Goal: Task Accomplishment & Management: Manage account settings

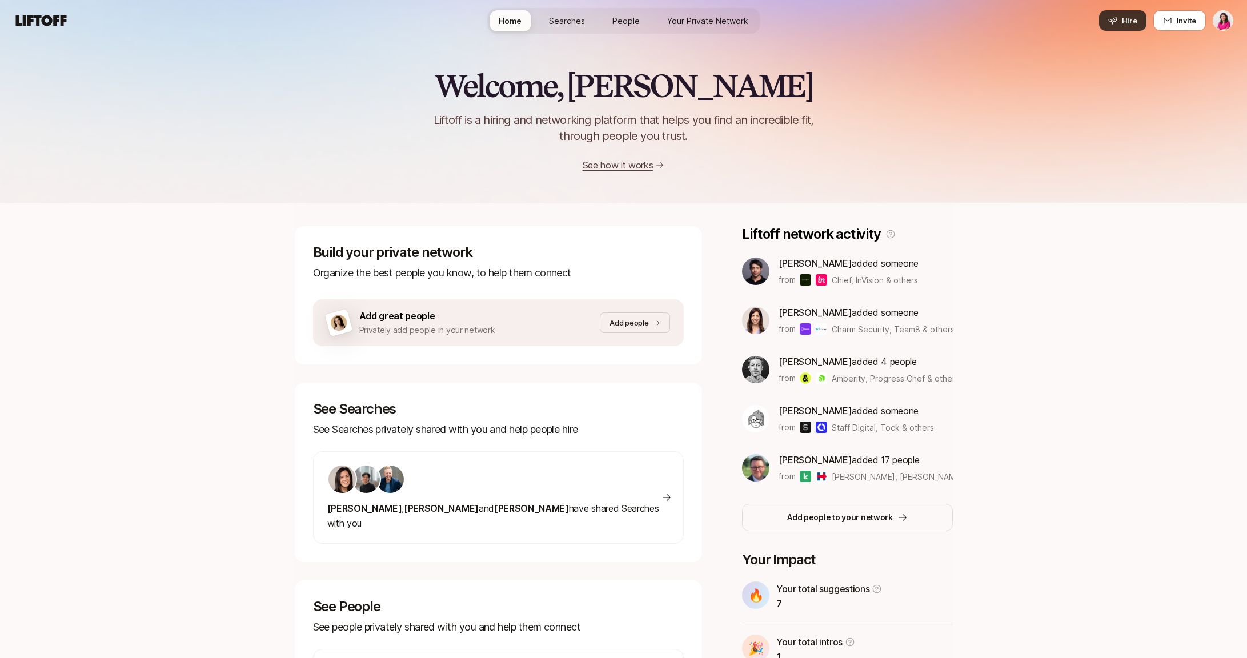
click at [1114, 16] on icon at bounding box center [1112, 20] width 9 height 9
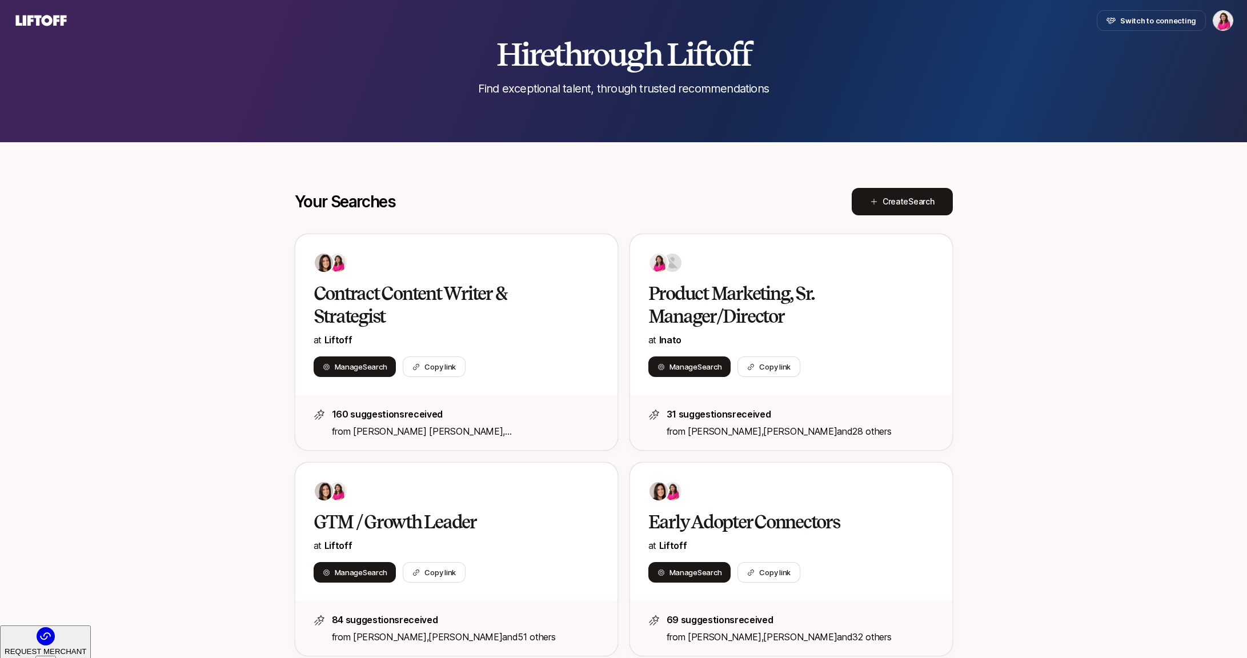
scroll to position [81, 0]
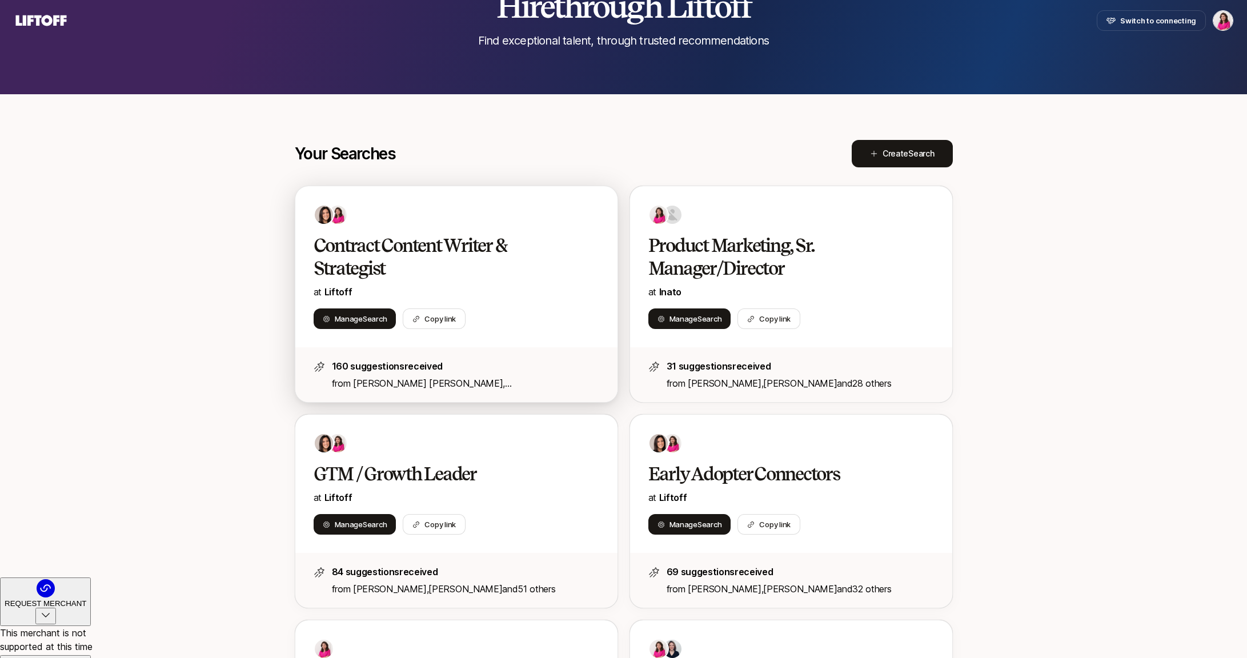
click at [489, 257] on h2 "Contract Content Writer & Strategist" at bounding box center [445, 257] width 262 height 46
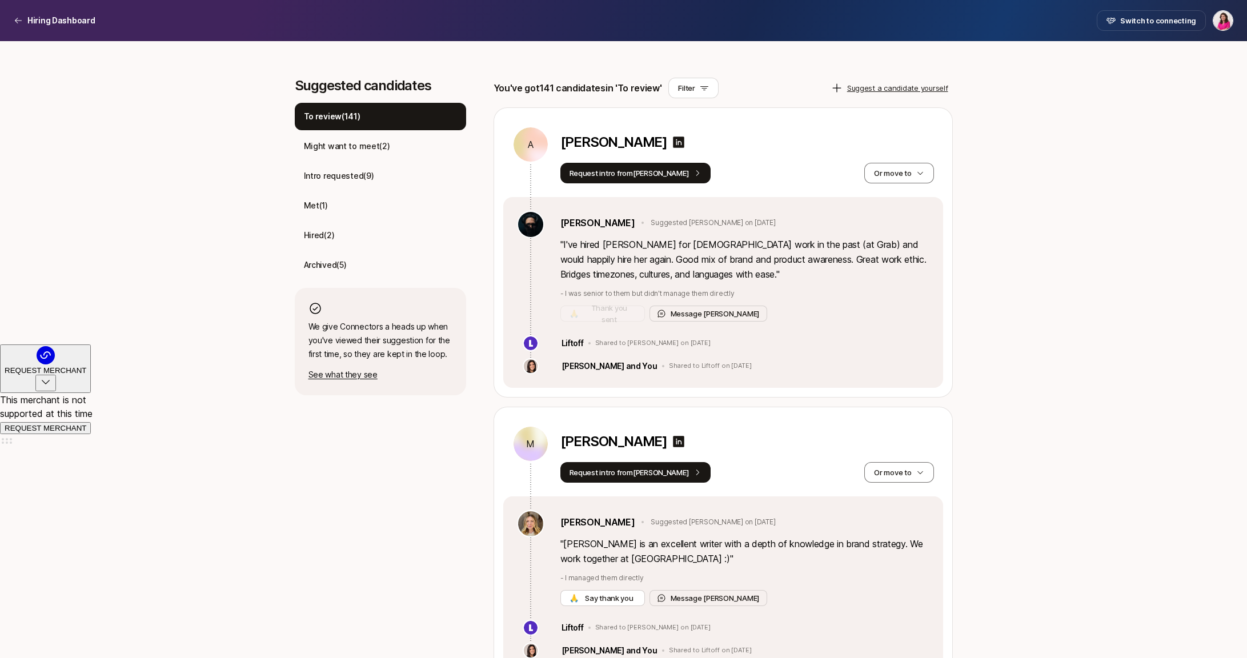
scroll to position [315, 0]
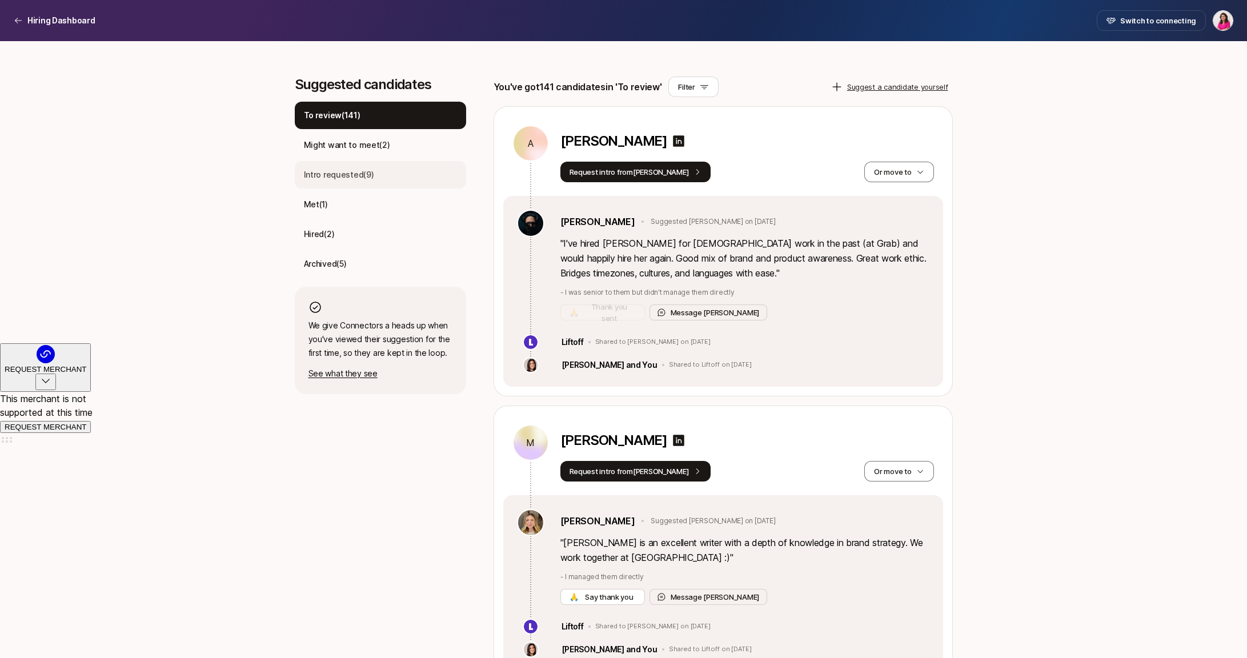
click at [385, 170] on div "Intro requested ( 9 )" at bounding box center [380, 174] width 171 height 27
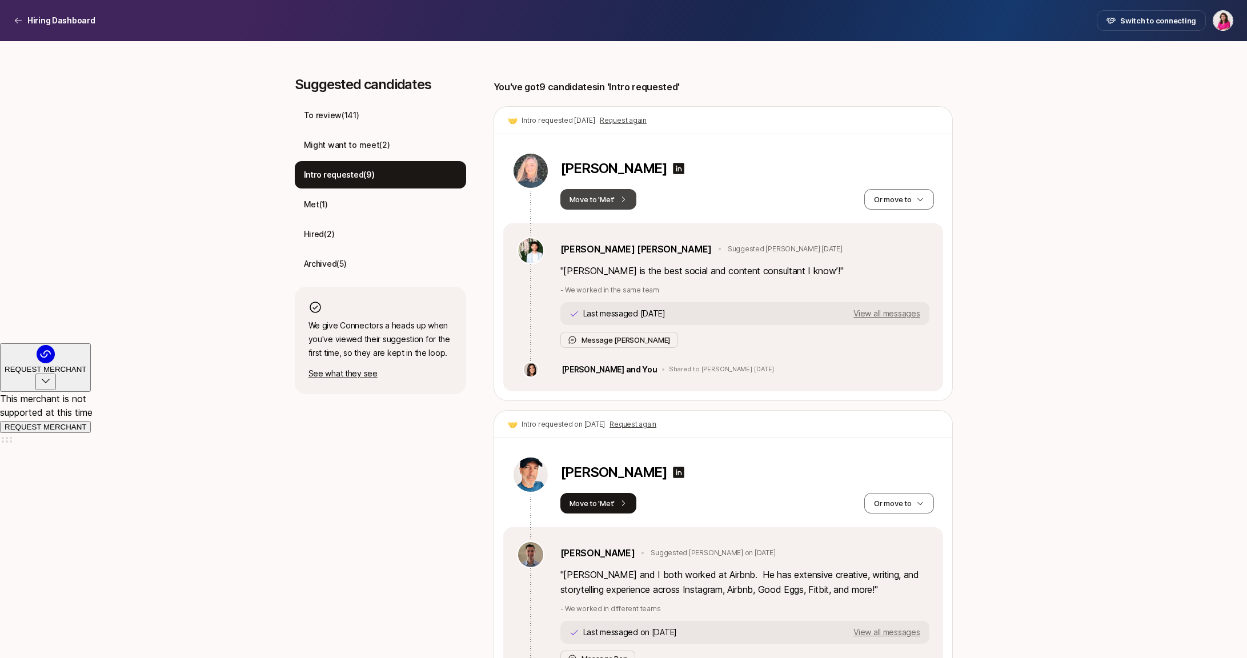
click at [607, 198] on button "Move to 'Met'" at bounding box center [598, 199] width 77 height 21
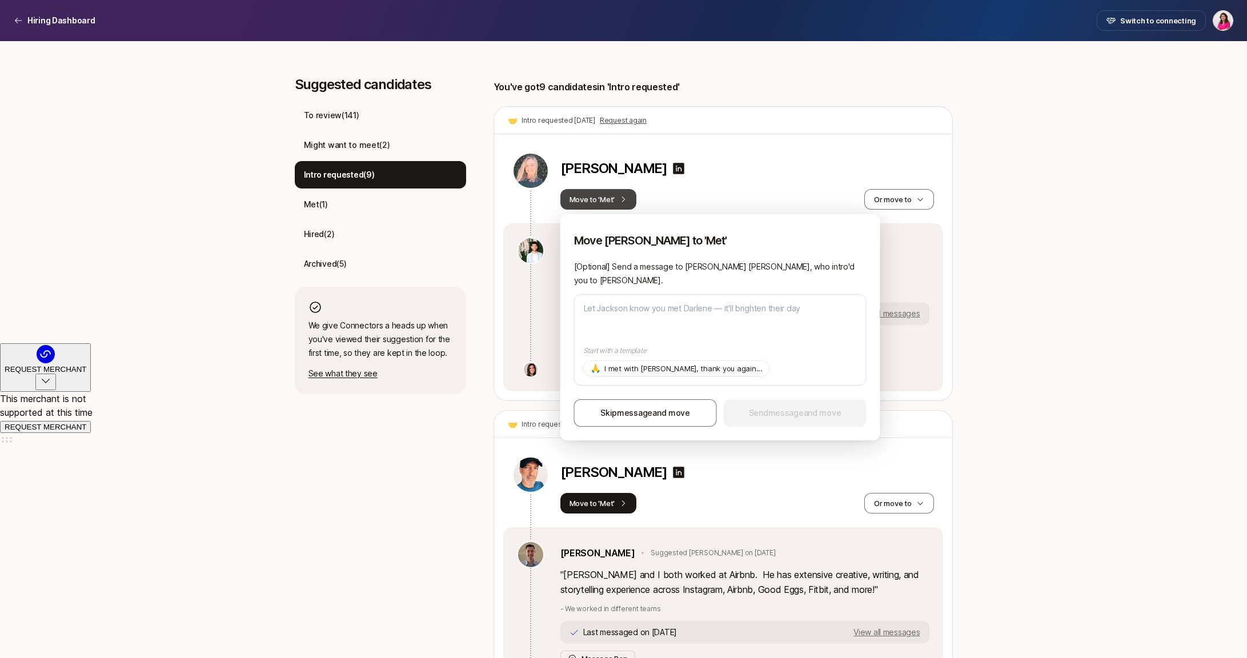
type textarea "T"
type textarea "x"
type textarea "TH"
type textarea "x"
type textarea "THs"
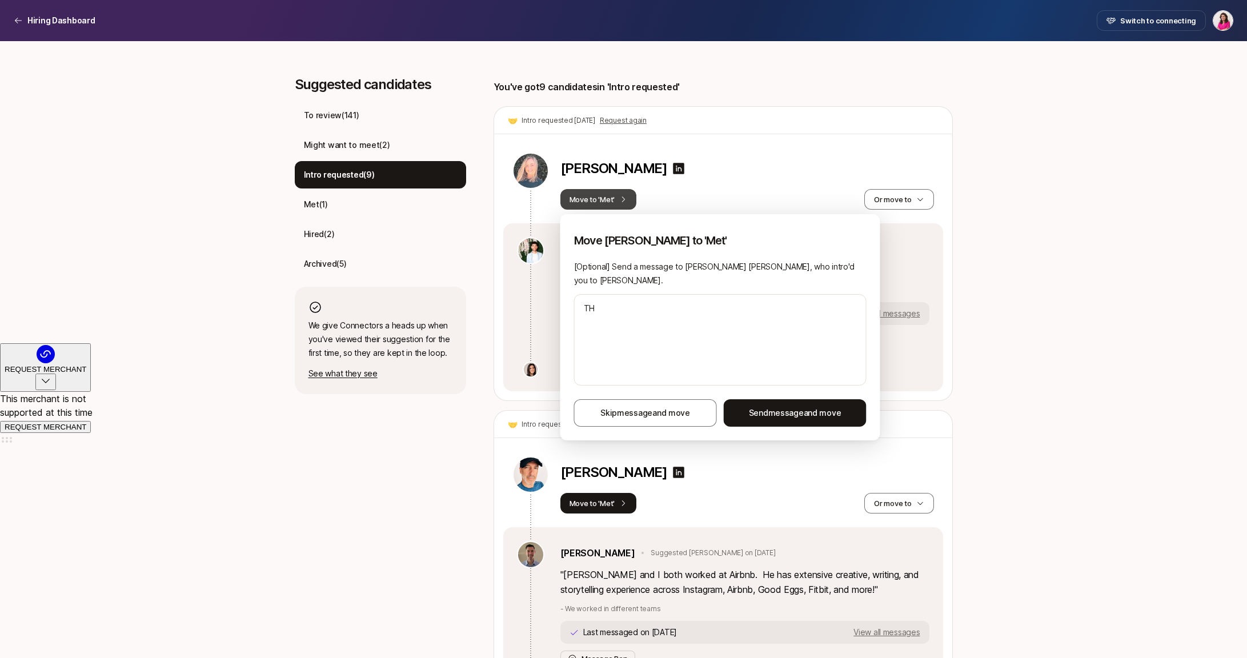
type textarea "x"
type textarea "TH"
type textarea "x"
type textarea "T"
type textarea "x"
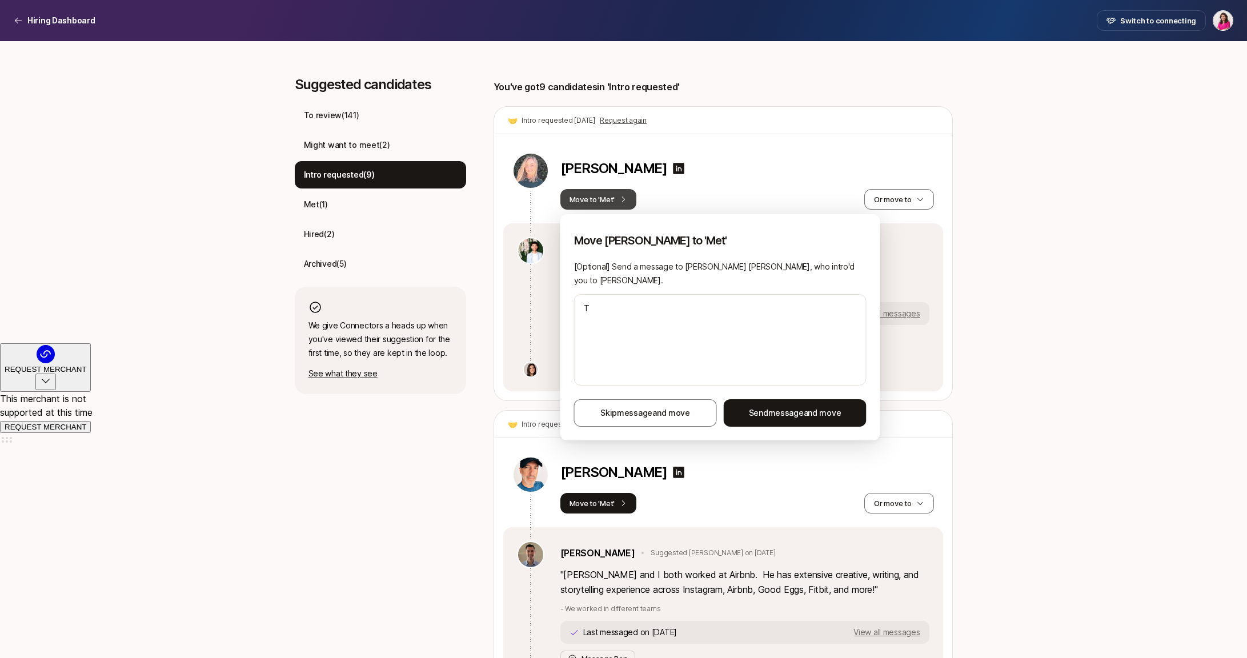
type textarea "Th"
type textarea "x"
type textarea "Tha"
type textarea "x"
type textarea "Than"
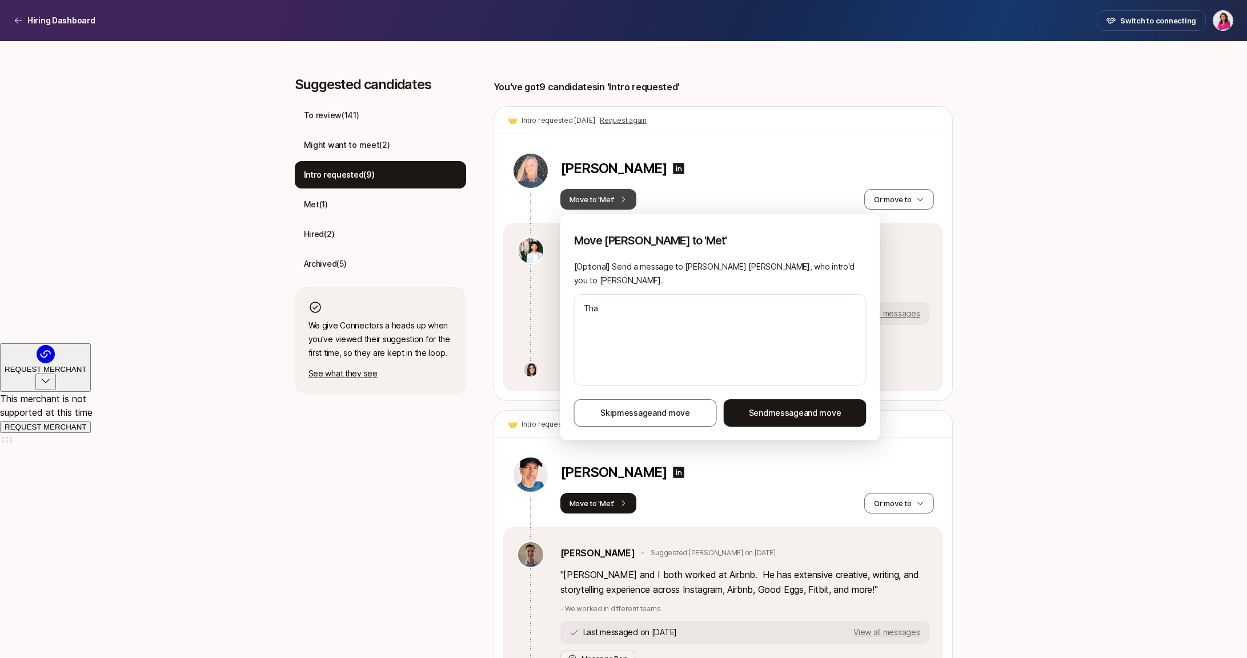
type textarea "x"
type textarea "Thank"
type textarea "x"
type textarea "Thanks"
type textarea "x"
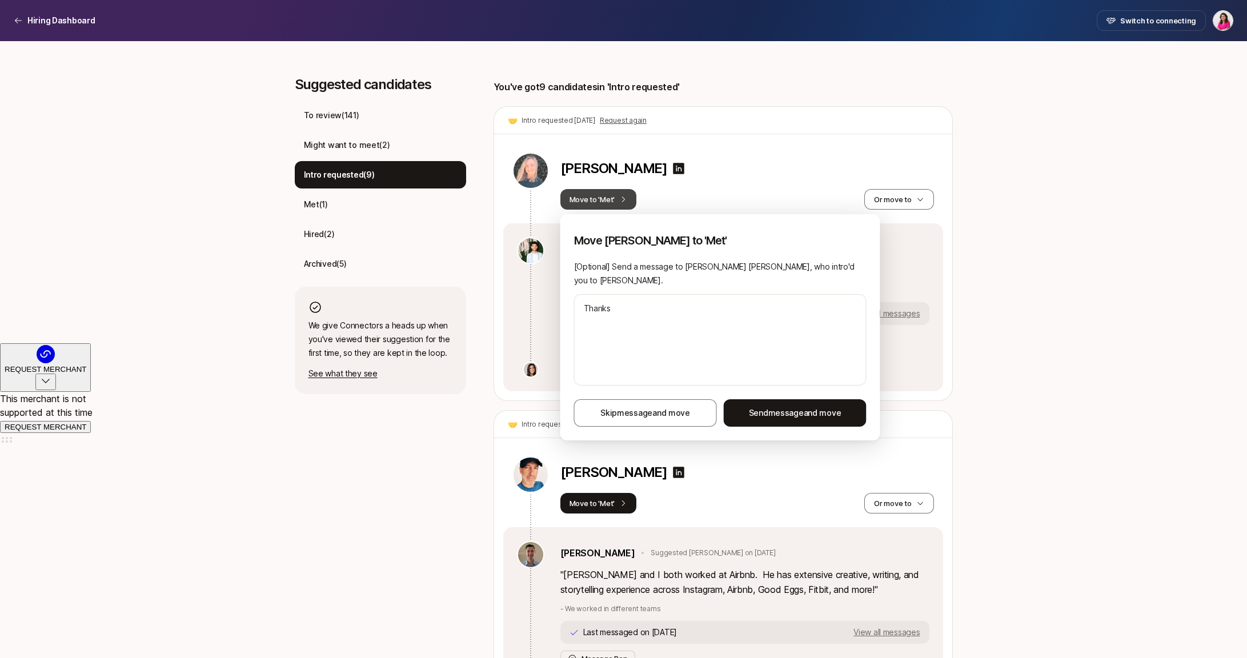
type textarea "Thanks"
type textarea "x"
type textarea "Thanks o"
type textarea "x"
type textarea "Thanks"
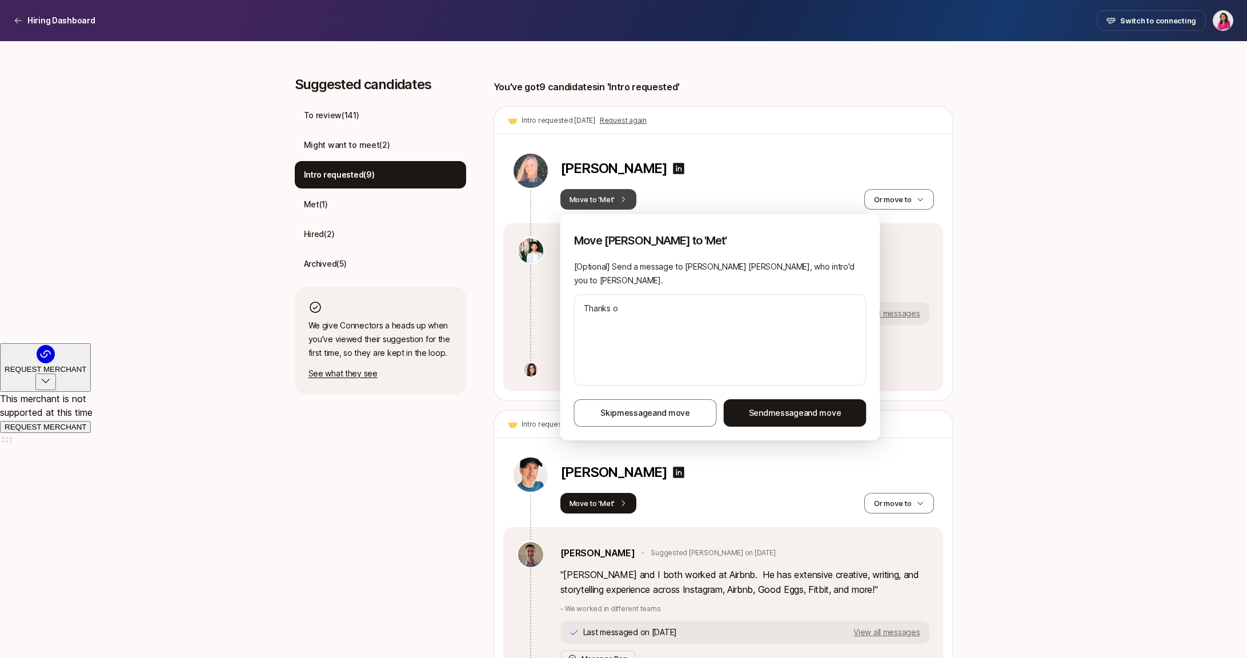
type textarea "x"
type textarea "Thanks f"
type textarea "x"
type textarea "Thanks fo"
type textarea "x"
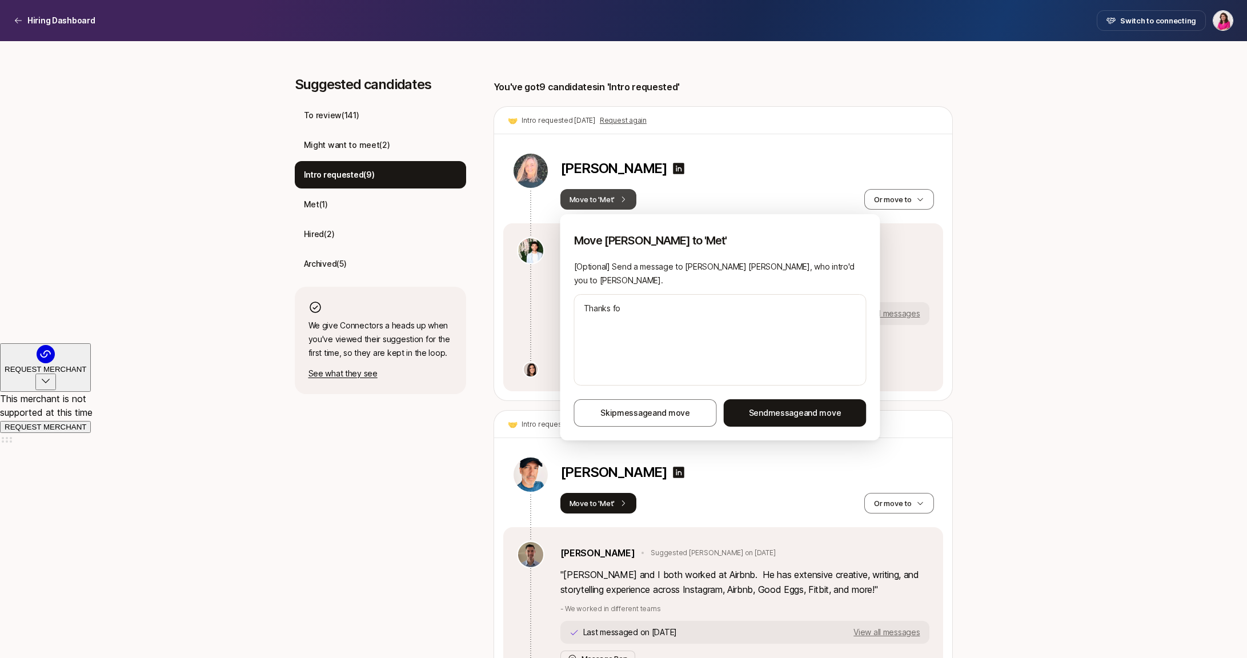
type textarea "Thanks for"
type textarea "x"
type textarea "Thanks for"
type textarea "x"
type textarea "Thanks for t"
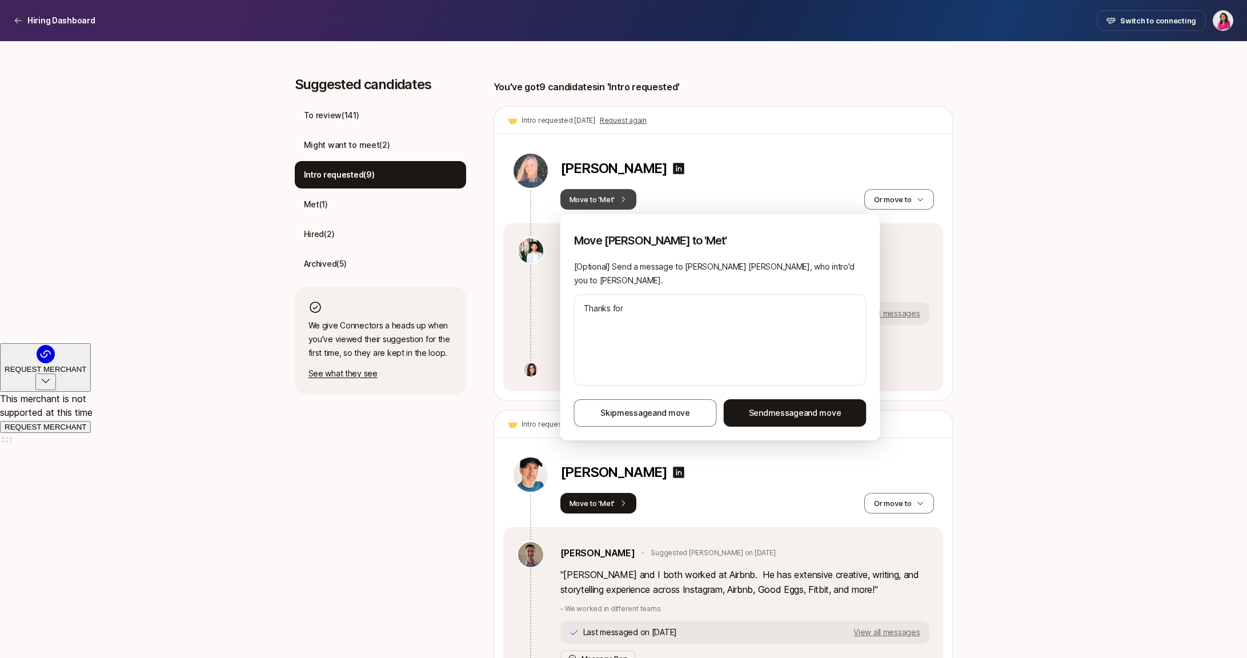
type textarea "x"
type textarea "Thanks for [PERSON_NAME]"
type textarea "x"
type textarea "Thanks for [PERSON_NAME]"
type textarea "x"
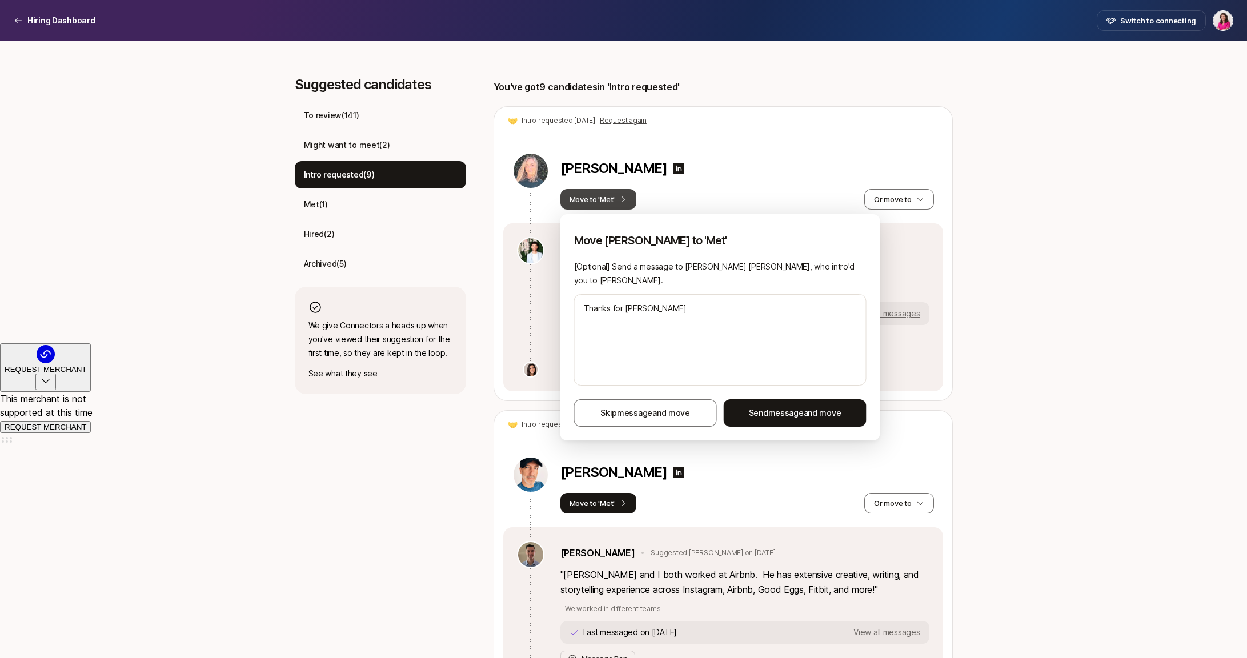
type textarea "Thanks for [PERSON_NAME] i"
type textarea "x"
type textarea "Thanks for [PERSON_NAME] in"
type textarea "x"
type textarea "Thanks for [PERSON_NAME] i"
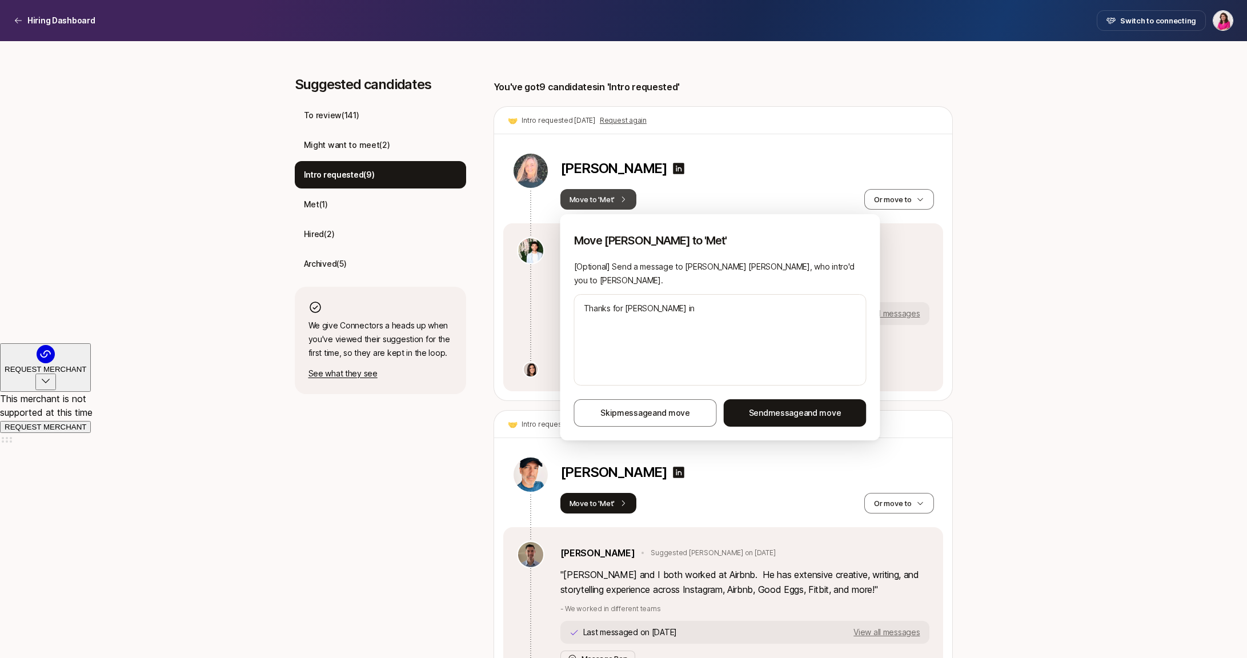
type textarea "x"
type textarea "Thanks for [PERSON_NAME]"
type textarea "x"
type textarea "Thanks for [PERSON_NAME]"
type textarea "x"
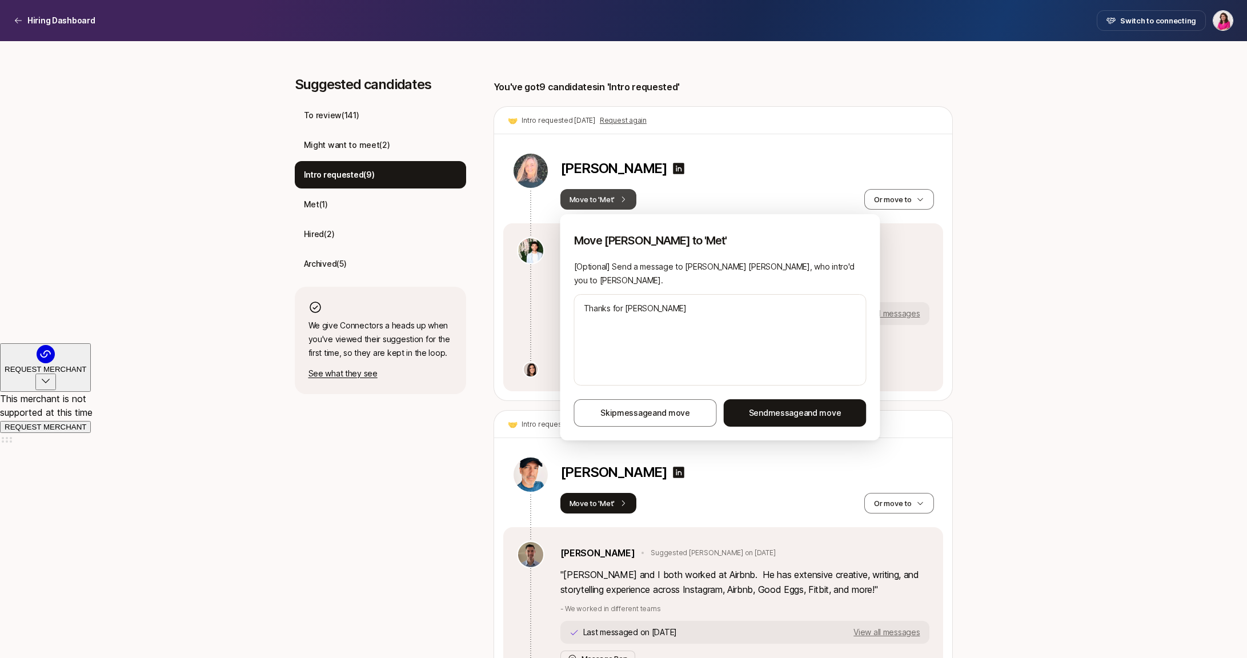
type textarea "Thanks for te"
type textarea "x"
type textarea "Thanks for t"
type textarea "x"
type textarea "Thanks for"
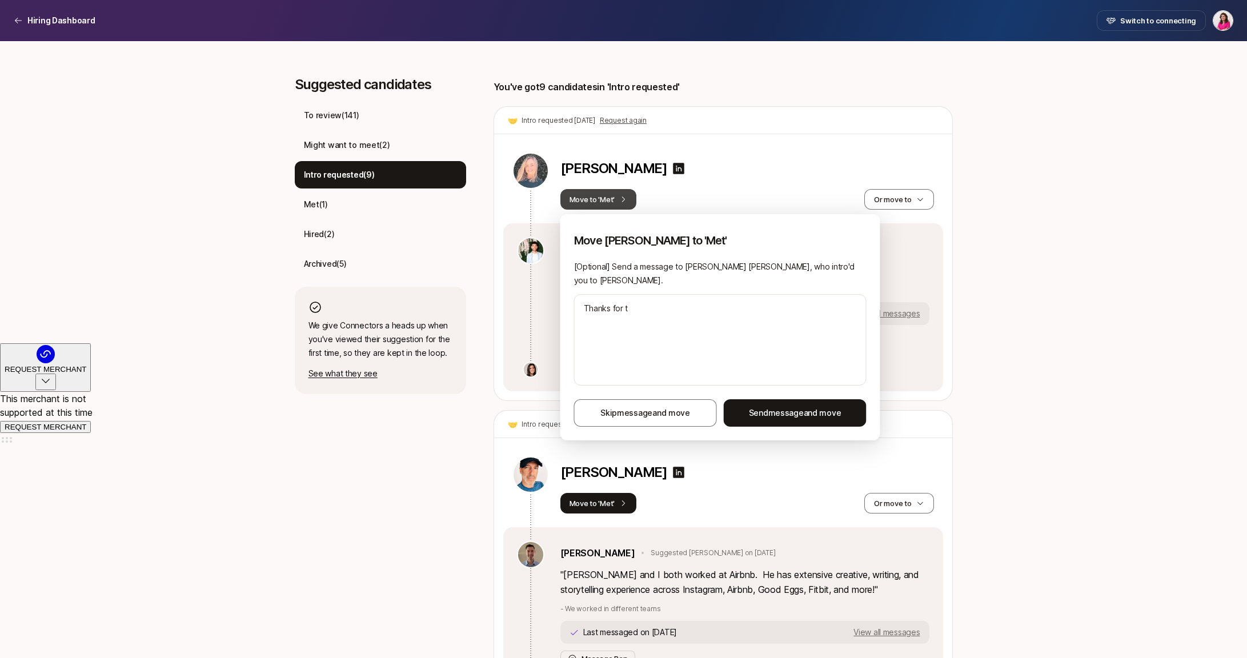
type textarea "x"
type textarea "Thanks for"
type textarea "x"
type textarea "Thanks fo"
type textarea "x"
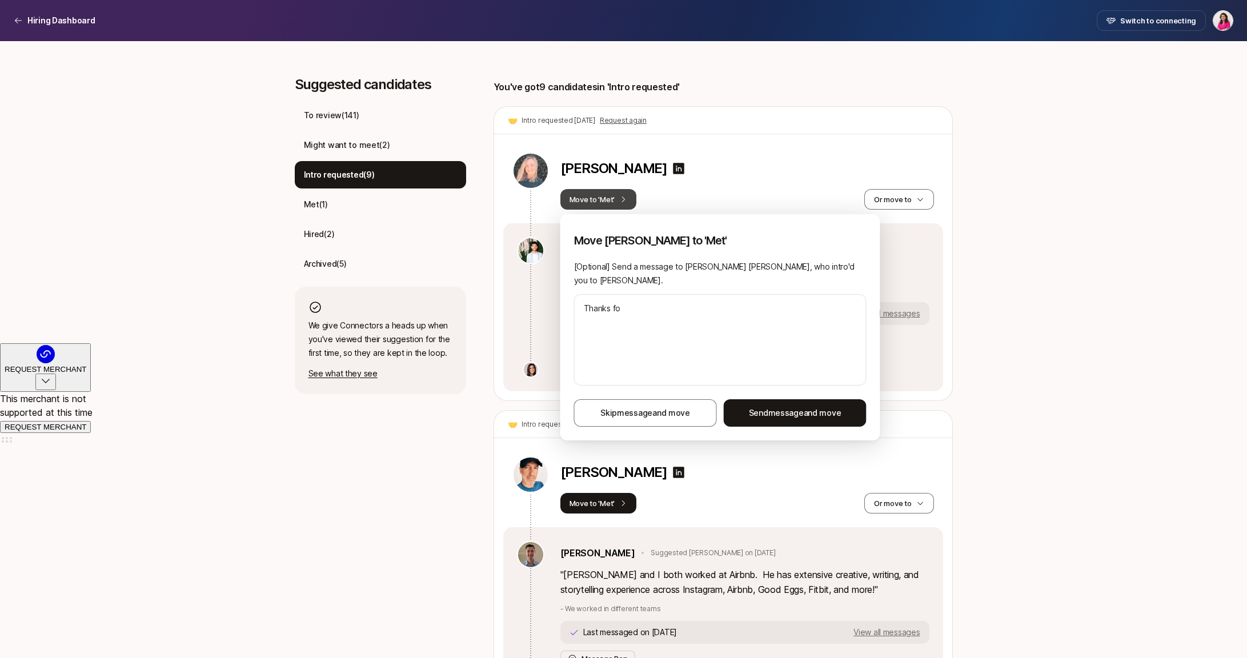
type textarea "Thanks f"
type textarea "x"
type textarea "Thanks"
type textarea "x"
type textarea "Thanks a"
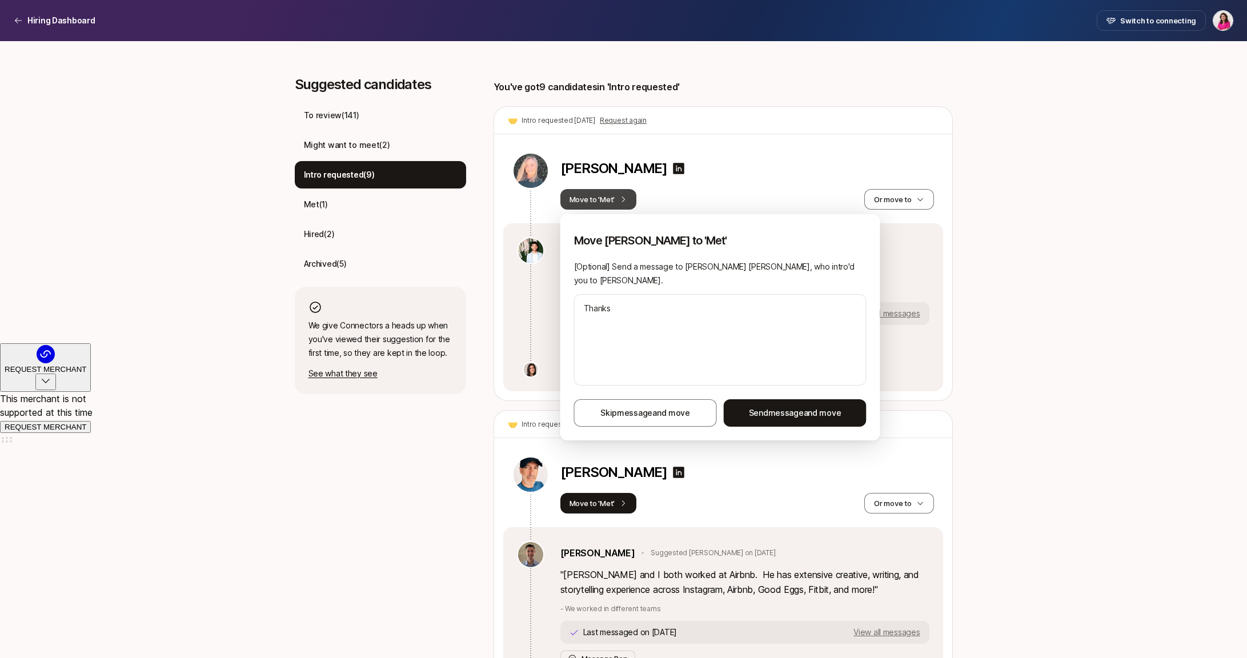
type textarea "x"
type textarea "Thanks ag"
type textarea "x"
type textarea "Thanks [PERSON_NAME]"
type textarea "x"
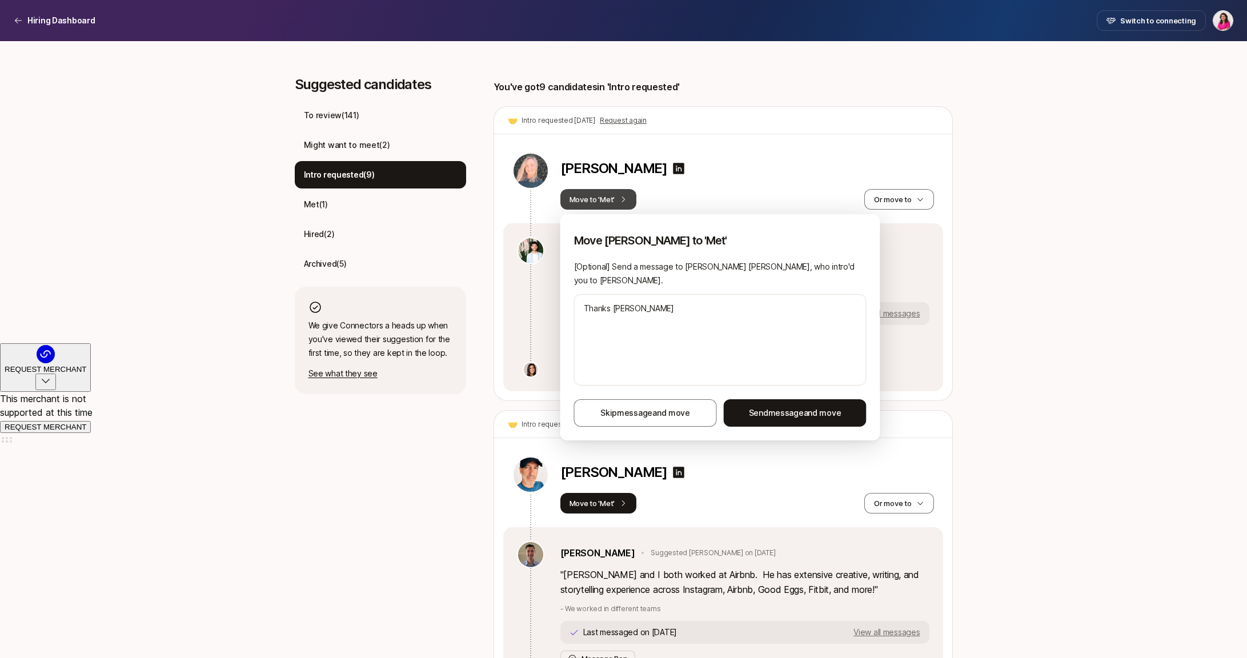
type textarea "Thanks [PERSON_NAME]"
type textarea "x"
type textarea "Thanks again"
type textarea "x"
type textarea "Thanks again"
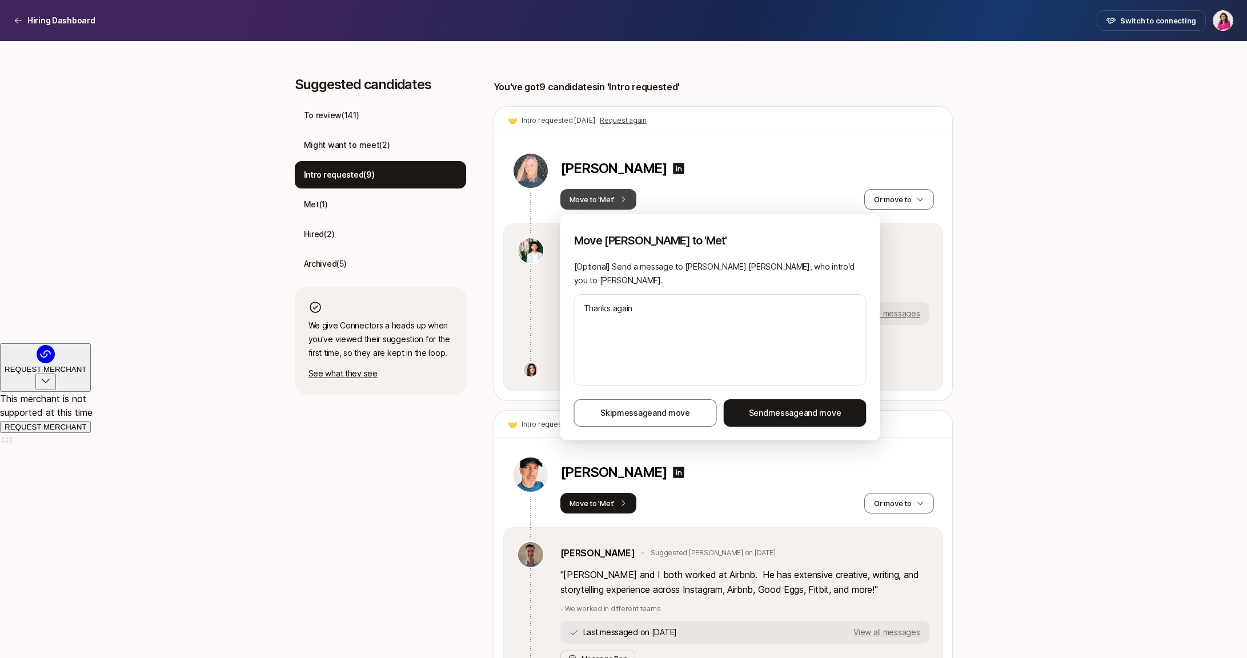
type textarea "x"
type textarea "Thanks again f"
type textarea "x"
type textarea "Thanks again fo"
type textarea "x"
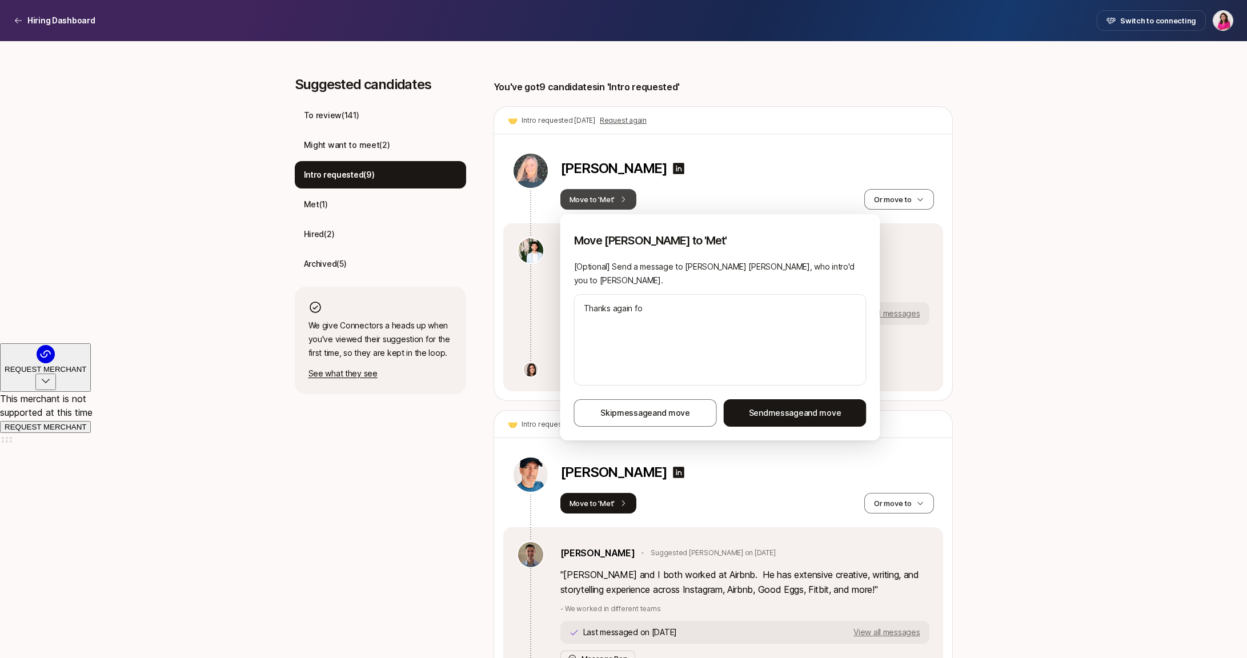
type textarea "Thanks again for"
type textarea "x"
type textarea "Thanks again for"
type textarea "x"
type textarea "Thanks again for t"
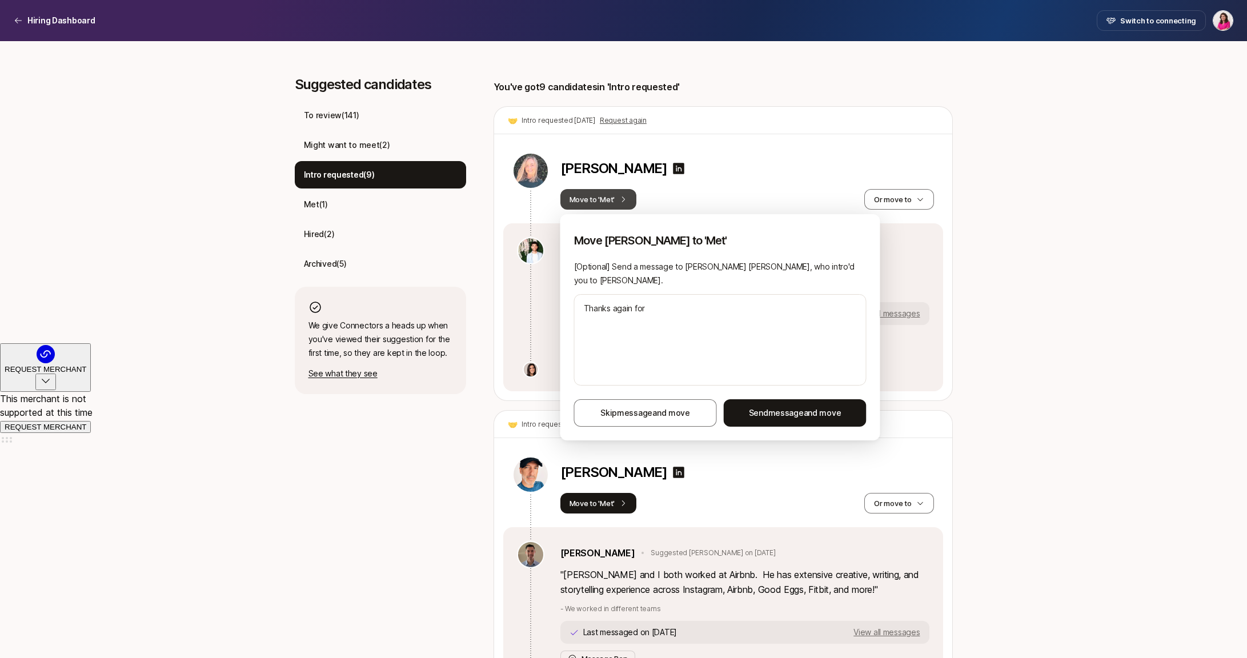
type textarea "x"
type textarea "Thanks again for [PERSON_NAME]"
type textarea "x"
type textarea "Thanks again for [PERSON_NAME]"
type textarea "x"
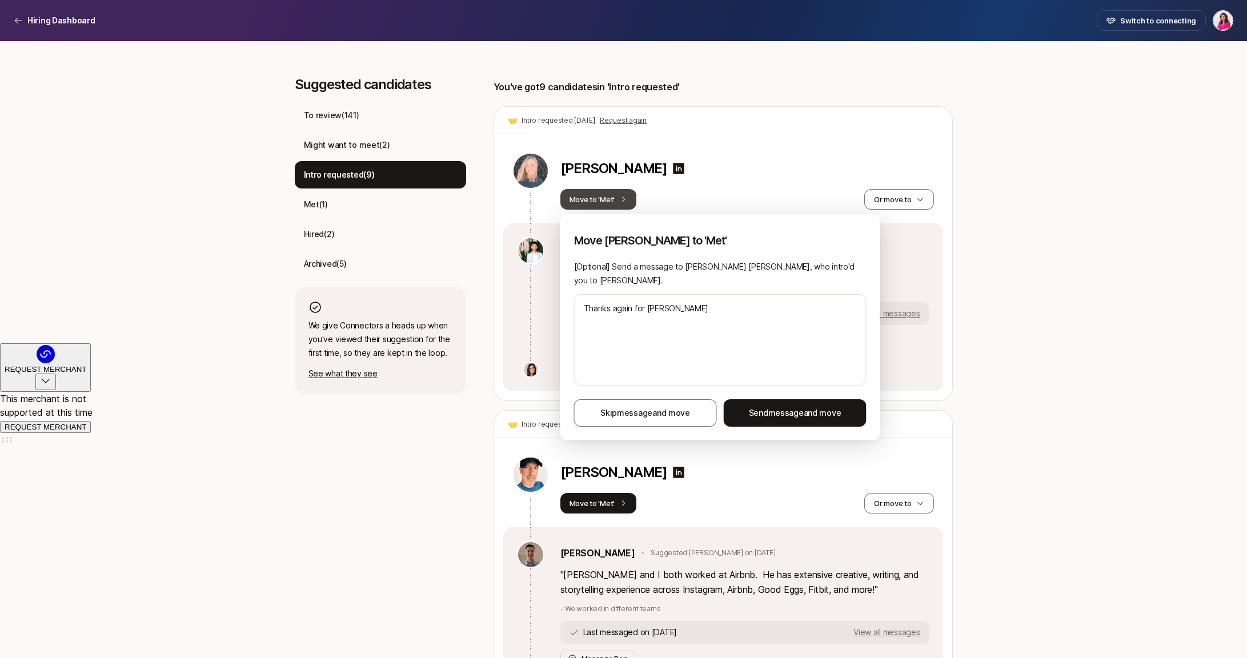
type textarea "Thanks again for [PERSON_NAME]"
type textarea "x"
type textarea "Thanks again for [PERSON_NAME]"
type textarea "x"
type textarea "Thanks again for [PERSON_NAME]"
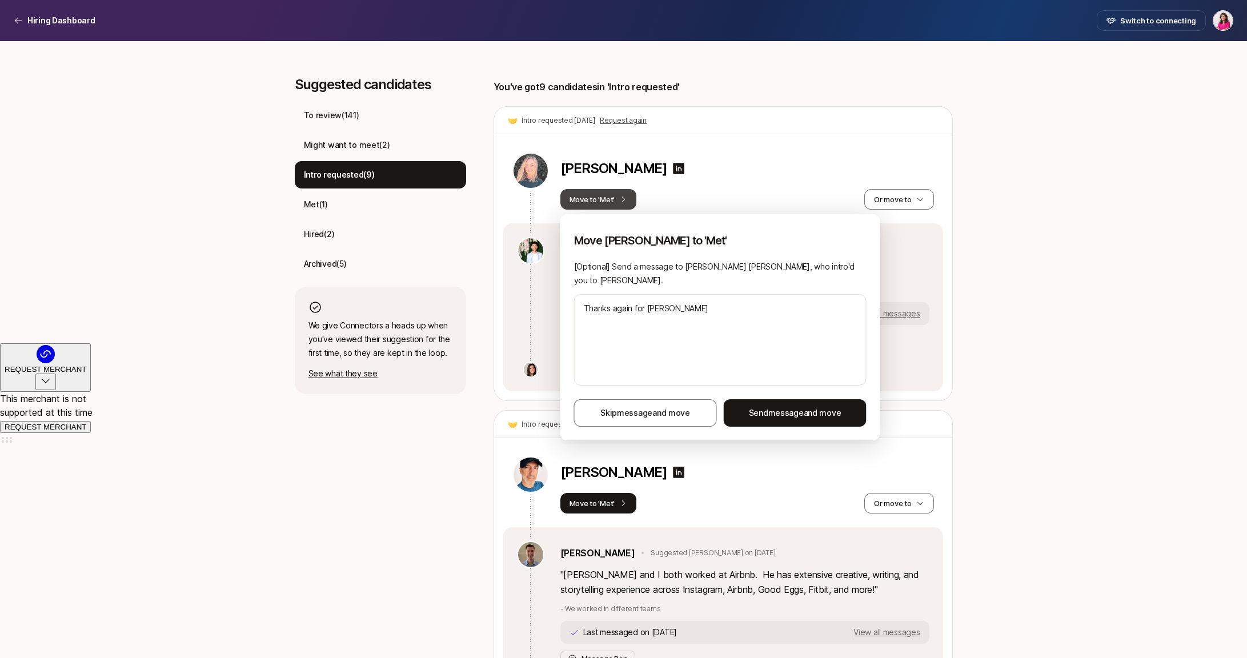
type textarea "x"
type textarea "Thanks again for t"
type textarea "x"
type textarea "Thanks again for th"
type textarea "x"
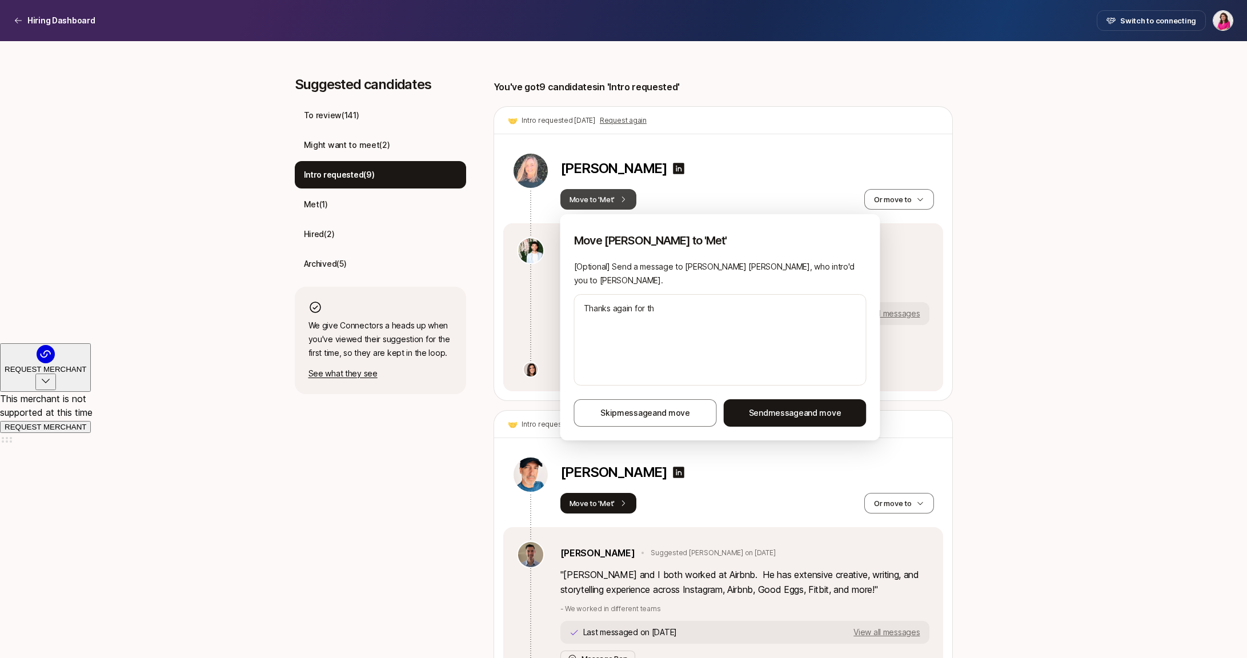
type textarea "Thanks again for the"
type textarea "x"
type textarea "Thanks again for the"
type textarea "x"
type textarea "Thanks again for the i"
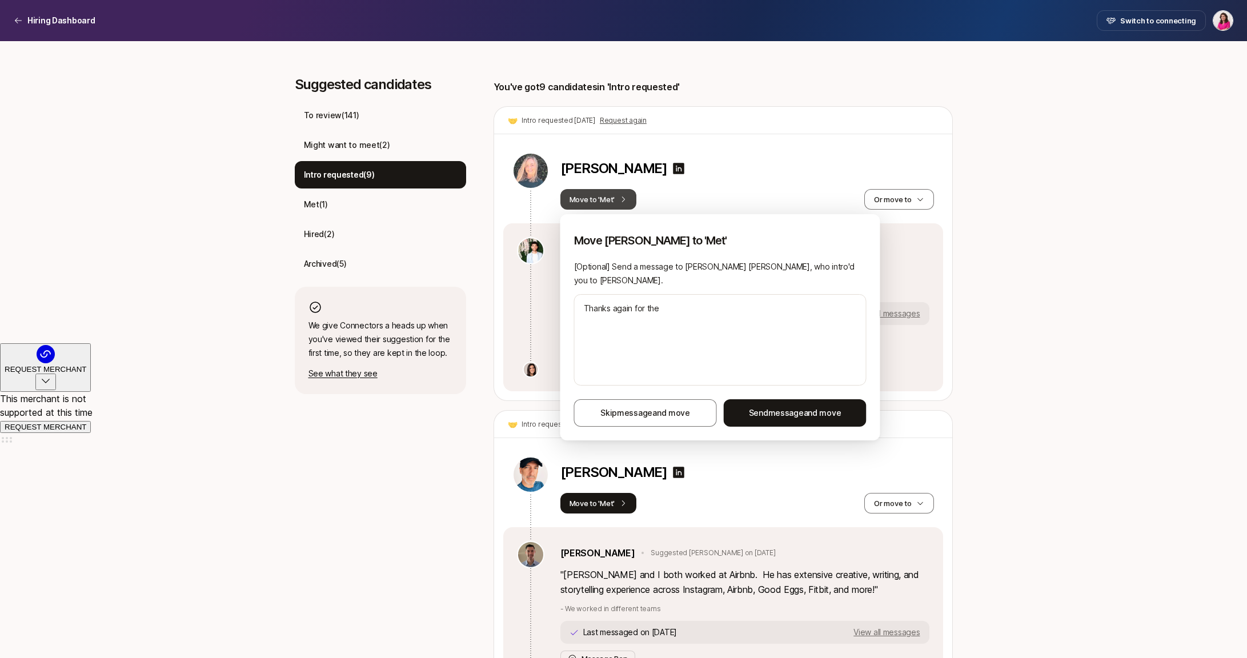
type textarea "x"
type textarea "Thanks again for the in"
type textarea "x"
type textarea "Thanks again for the int"
type textarea "x"
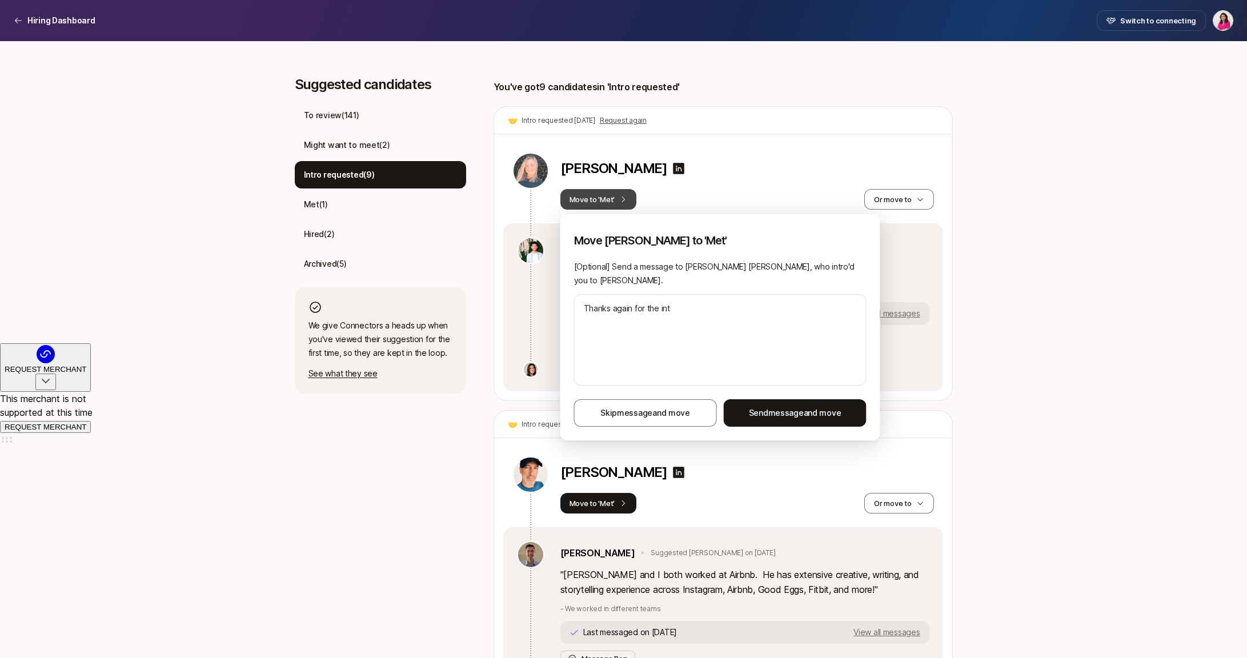
type textarea "Thanks again for the intr"
type textarea "x"
type textarea "Thanks again for the intro"
type textarea "x"
type textarea "Thanks again for the intro,"
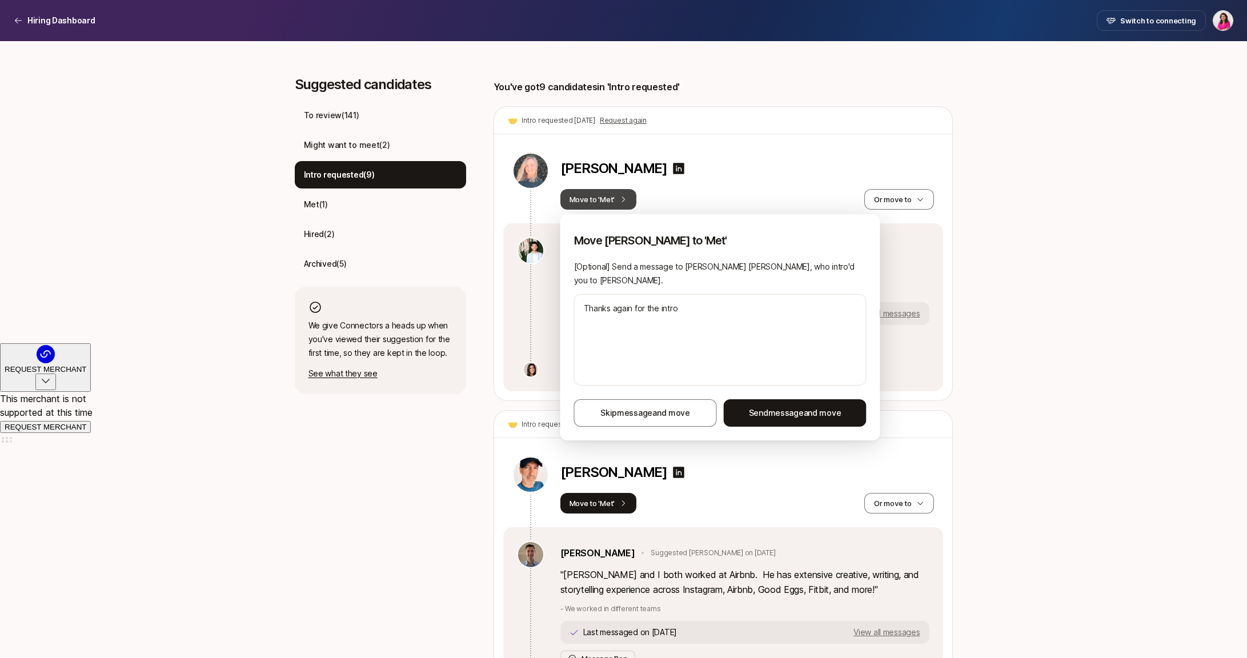
type textarea "x"
type textarea "Thanks again for the intro,"
type textarea "x"
type textarea "Thanks again for the intro, J"
type textarea "x"
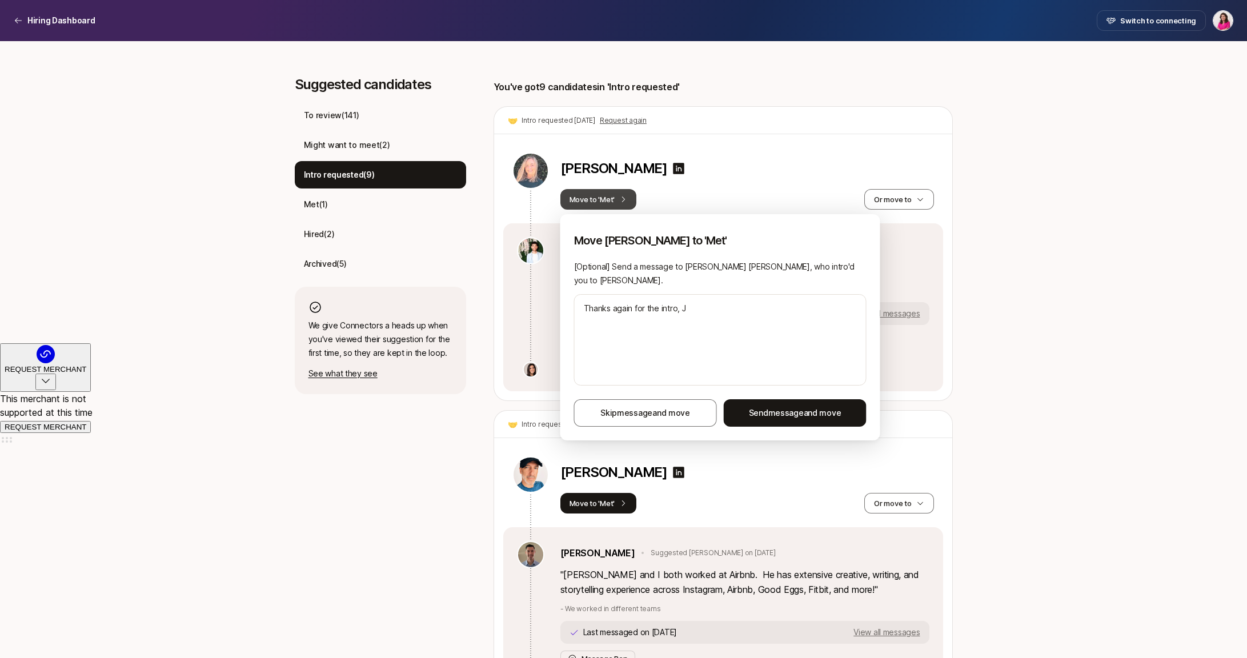
type textarea "Thanks again for the intro, Ja"
type textarea "x"
type textarea "Thanks again for the intro, Jac"
type textarea "x"
type textarea "Thanks again for the intro, [PERSON_NAME]"
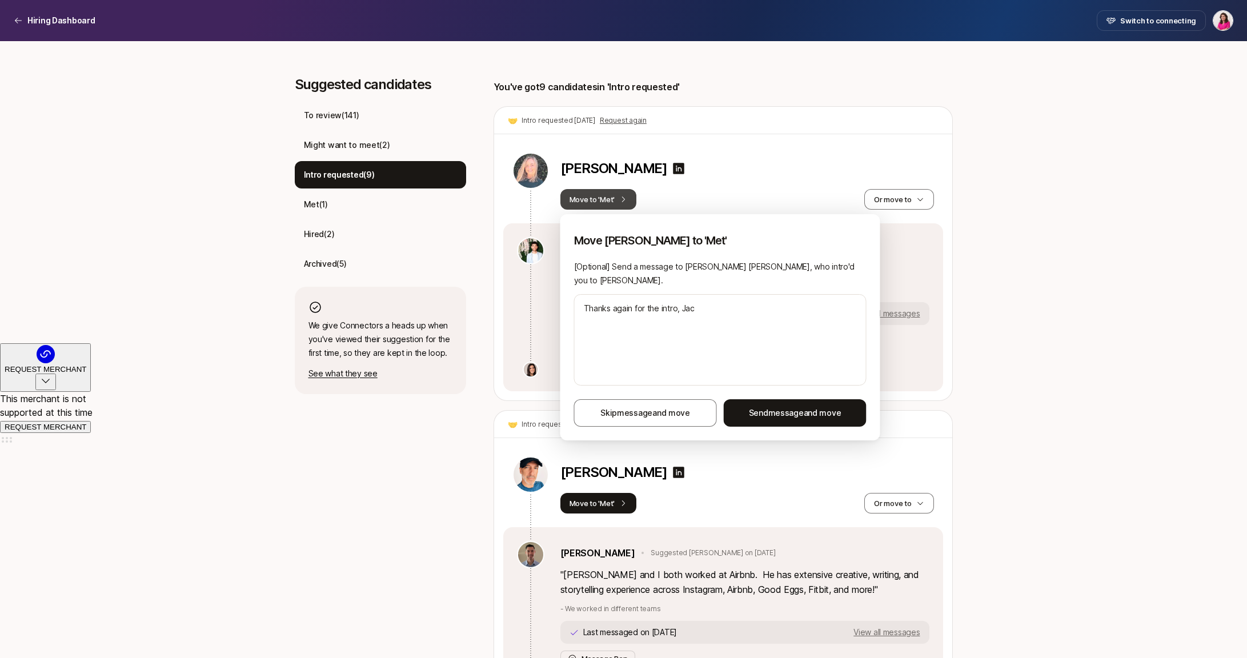
type textarea "x"
type textarea "Thanks again for the intro, [PERSON_NAME]"
type textarea "x"
type textarea "Thanks again for the intro, Jackso"
type textarea "x"
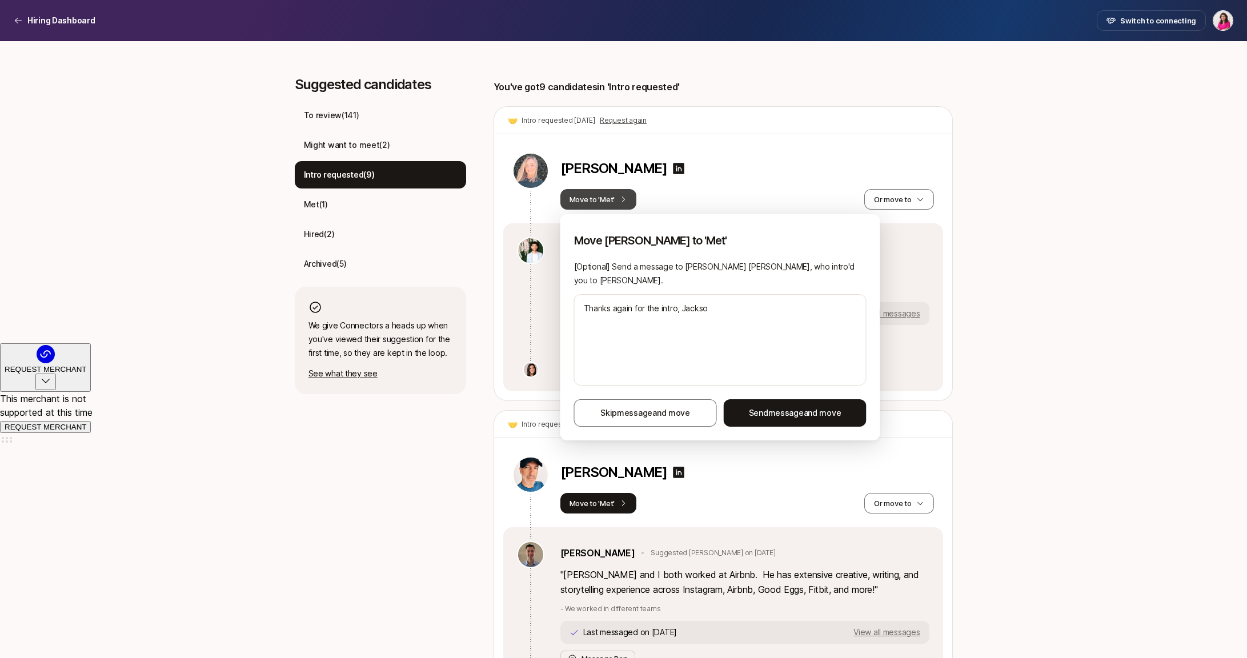
type textarea "Thanks again for the intro, [PERSON_NAME]"
type textarea "x"
type textarea "Thanks again for the intro, [PERSON_NAME]!"
type textarea "x"
type textarea "Thanks again for the intro, [PERSON_NAME]!"
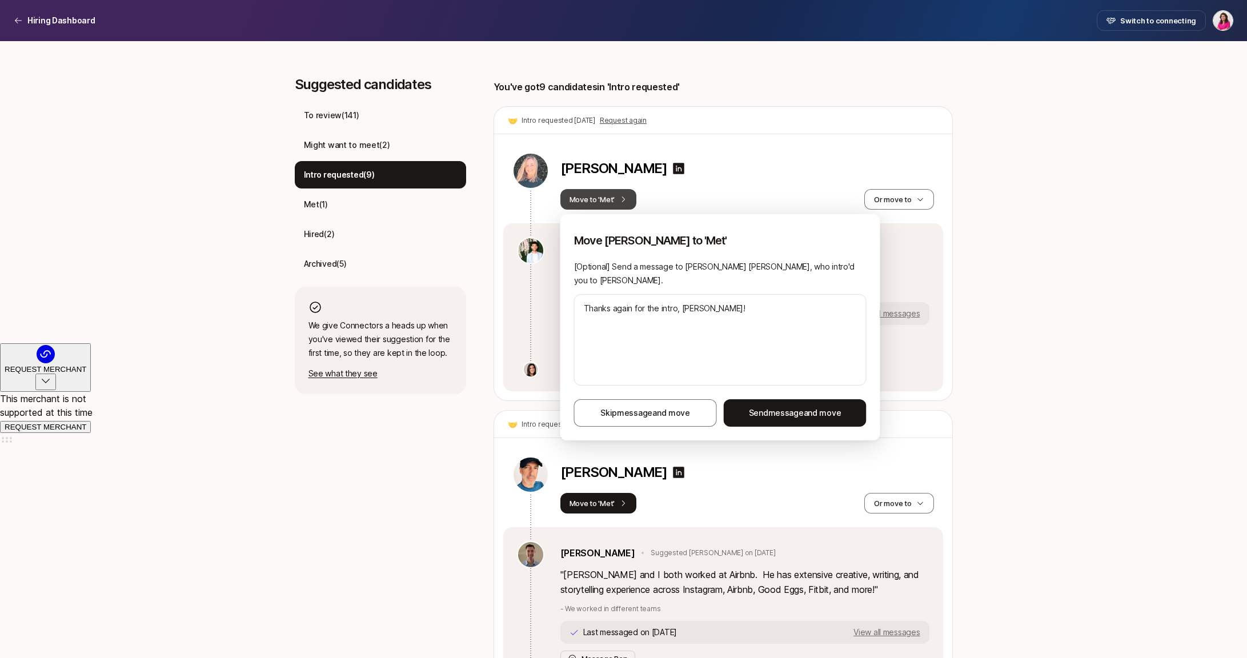
type textarea "x"
type textarea "Thanks again for the intro, [PERSON_NAME]! I"
type textarea "x"
type textarea "Thanks again for the intro, [PERSON_NAME]! I"
type textarea "x"
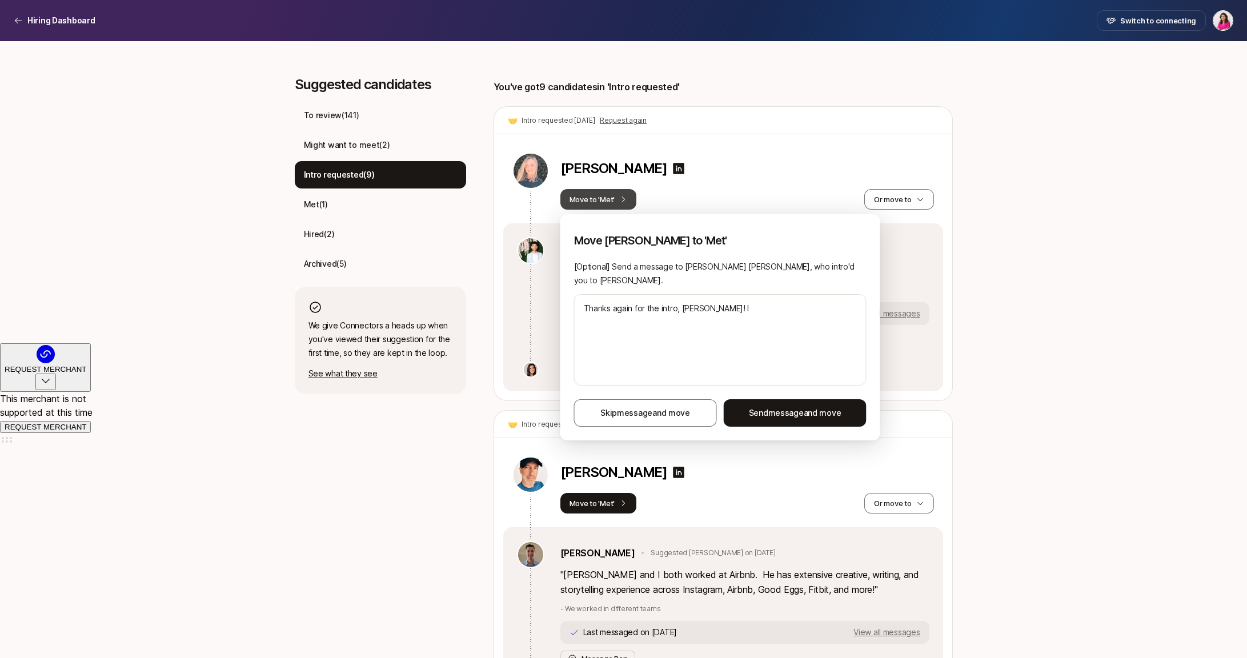
type textarea "Thanks again for the intro, [PERSON_NAME]! I m"
type textarea "x"
type textarea "Thanks again for the intro, [PERSON_NAME]! I me"
type textarea "x"
type textarea "Thanks again for the intro, [PERSON_NAME]! I met"
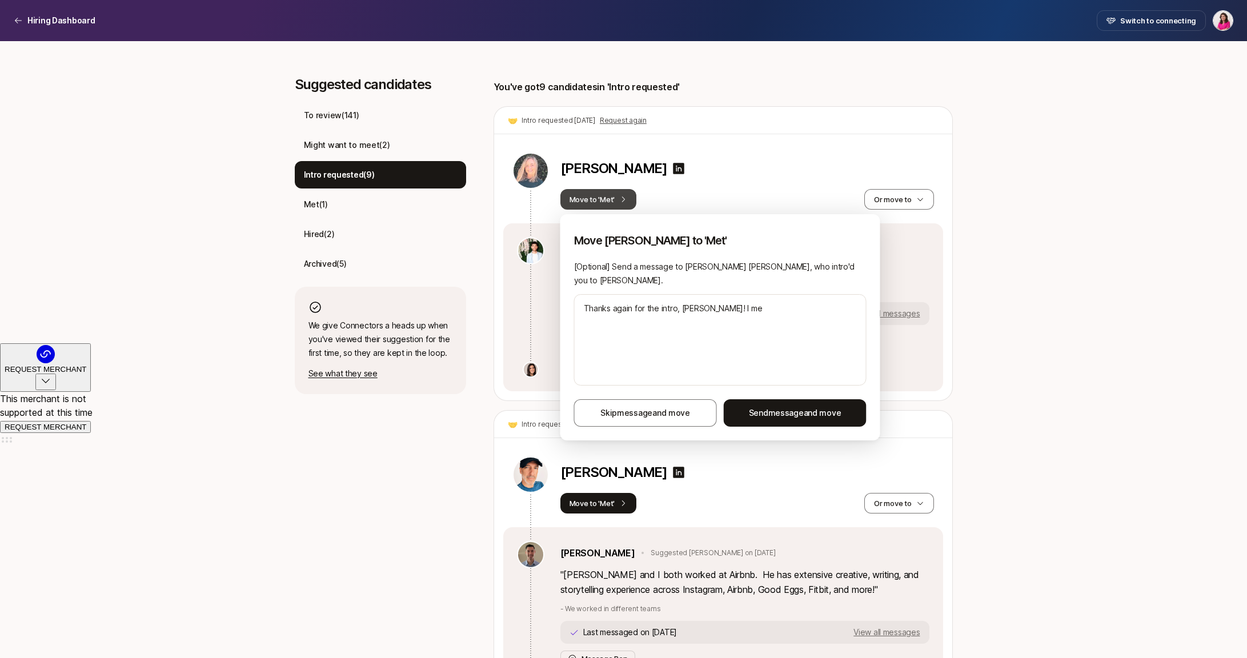
type textarea "x"
type textarea "Thanks again for the intro, [PERSON_NAME]! I met"
type textarea "x"
type textarea "Thanks again for the intro, [PERSON_NAME]! I met w"
type textarea "x"
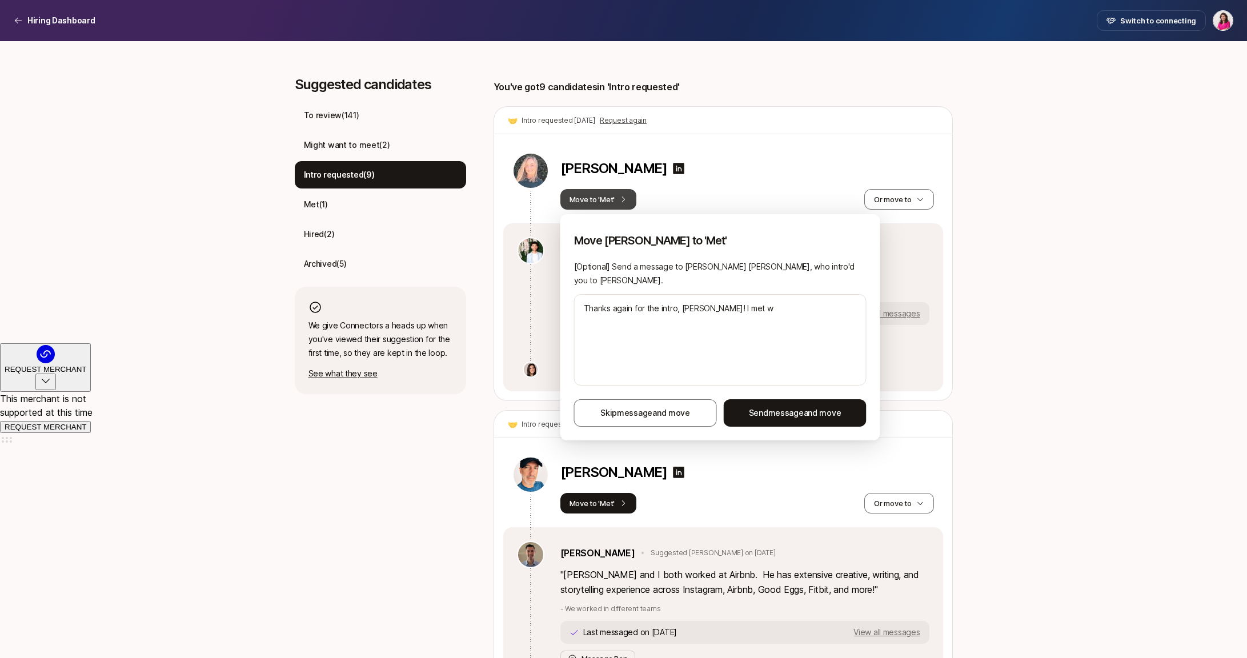
type textarea "Thanks again for the intro, [PERSON_NAME]! I met wi"
type textarea "x"
type textarea "Thanks again for the intro, [PERSON_NAME]! I met wit"
type textarea "x"
type textarea "Thanks again for the intro, [PERSON_NAME]! I met with"
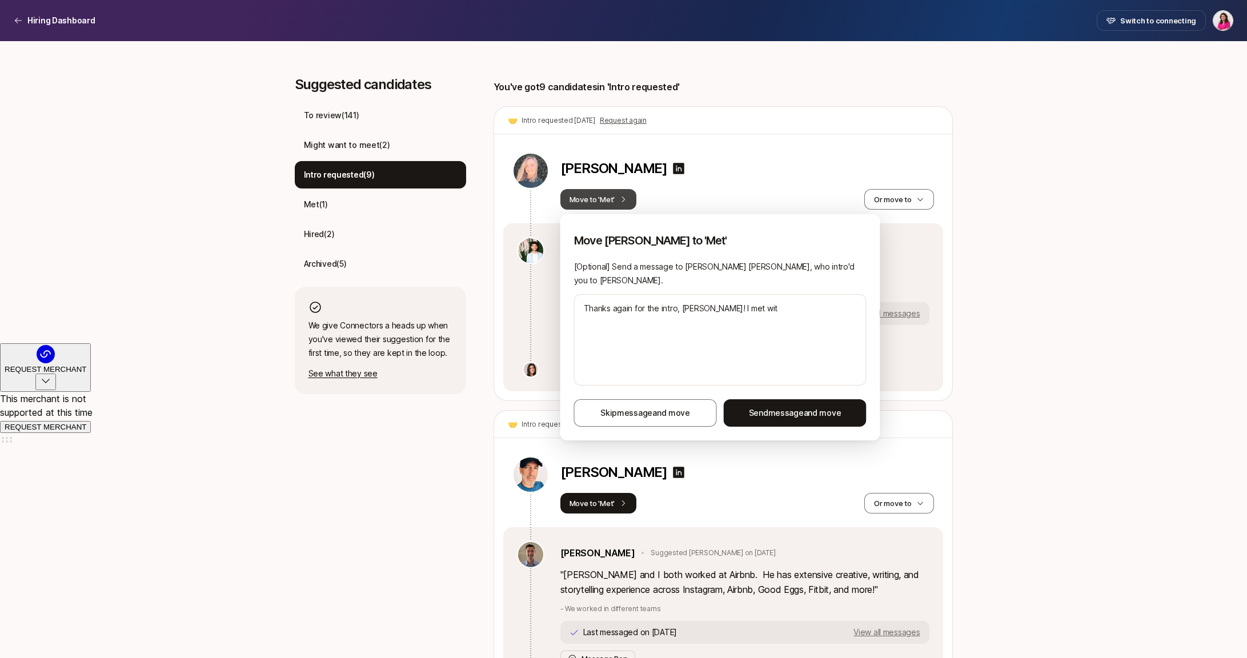
type textarea "x"
type textarea "Thanks again for the intro, [PERSON_NAME]! I met with"
type textarea "x"
type textarea "Thanks again for the intro, [PERSON_NAME]! I met with D"
type textarea "x"
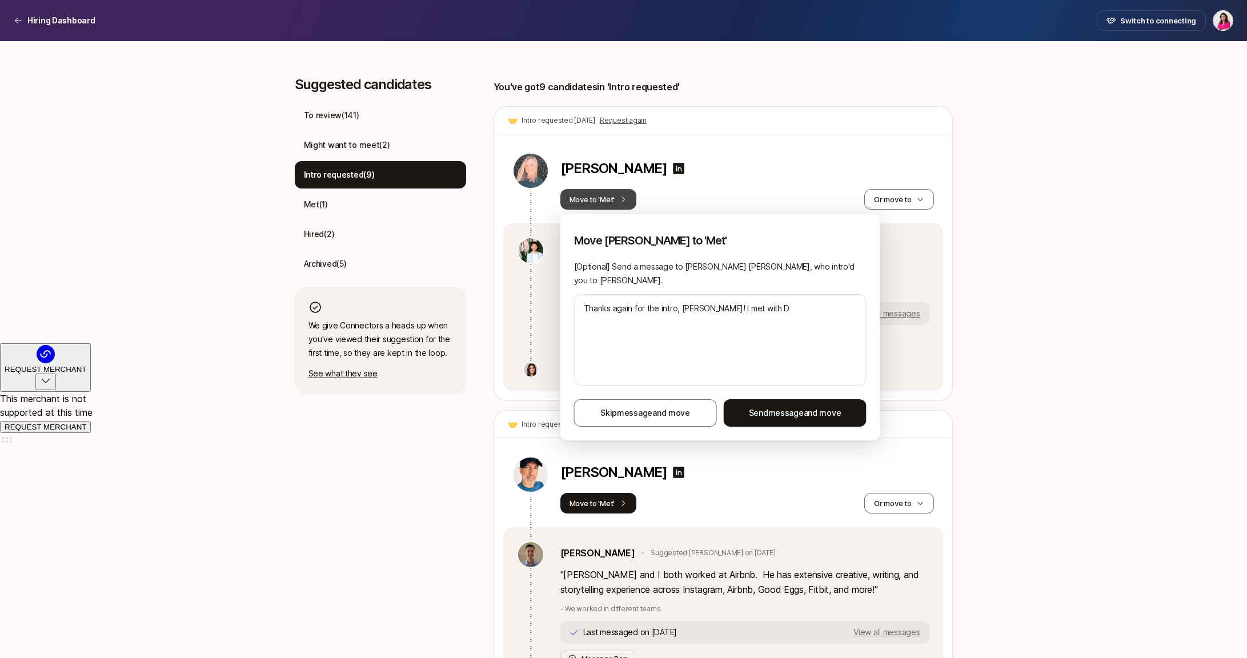
type textarea "Thanks again for the intro, [PERSON_NAME]! I met with [PERSON_NAME]"
type textarea "x"
type textarea "Thanks again for the intro, [PERSON_NAME]! I met with Dar"
type textarea "x"
type textarea "Thanks again for the intro, [PERSON_NAME]! I met with [PERSON_NAME]"
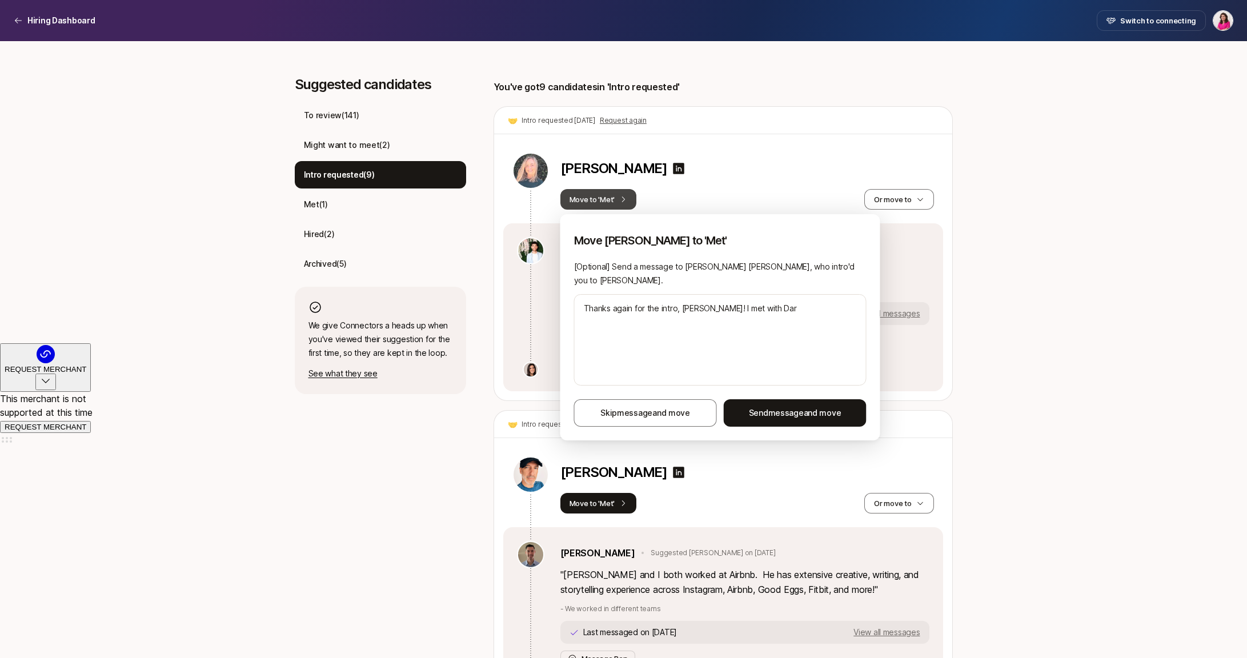
type textarea "x"
type textarea "Thanks again for the intro, [PERSON_NAME]! I met with [PERSON_NAME]"
type textarea "x"
type textarea "Thanks again for the intro, [PERSON_NAME]! I met with [PERSON_NAME]"
type textarea "x"
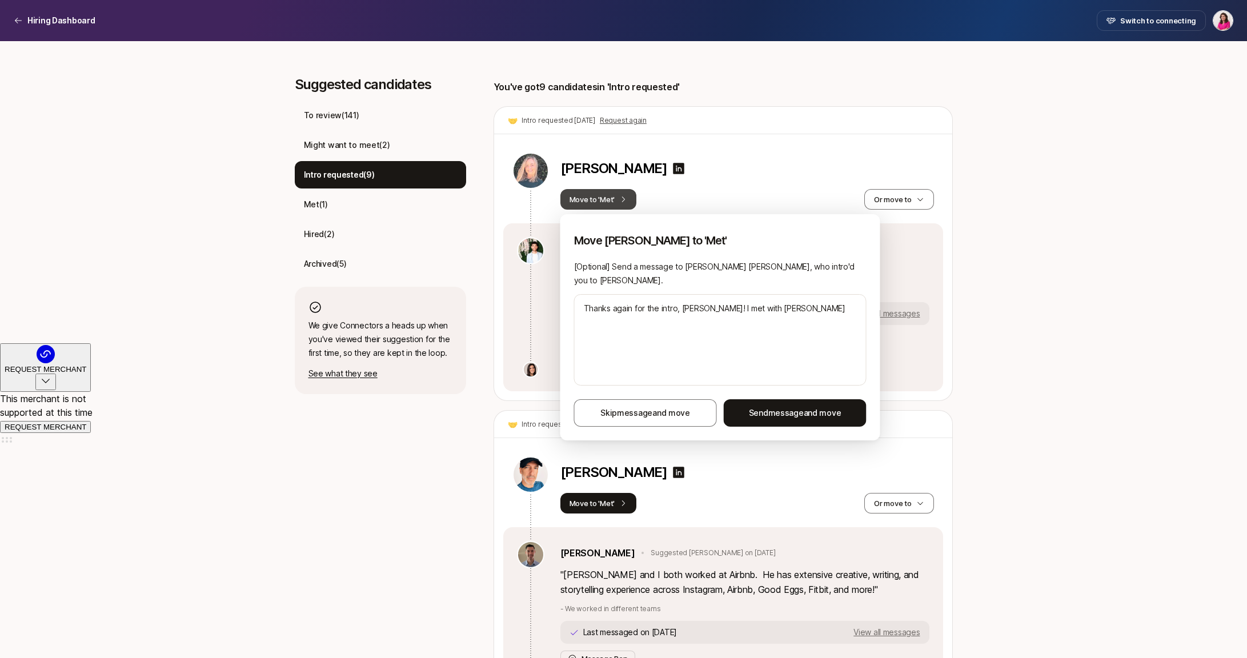
type textarea "Thanks again for the intro, [PERSON_NAME]! I met with [PERSON_NAME]"
type textarea "x"
type textarea "Thanks again for the intro, [PERSON_NAME]! I met with [PERSON_NAME]"
type textarea "x"
type textarea "Thanks again for the intro, [PERSON_NAME]! I met with [PERSON_NAME] n"
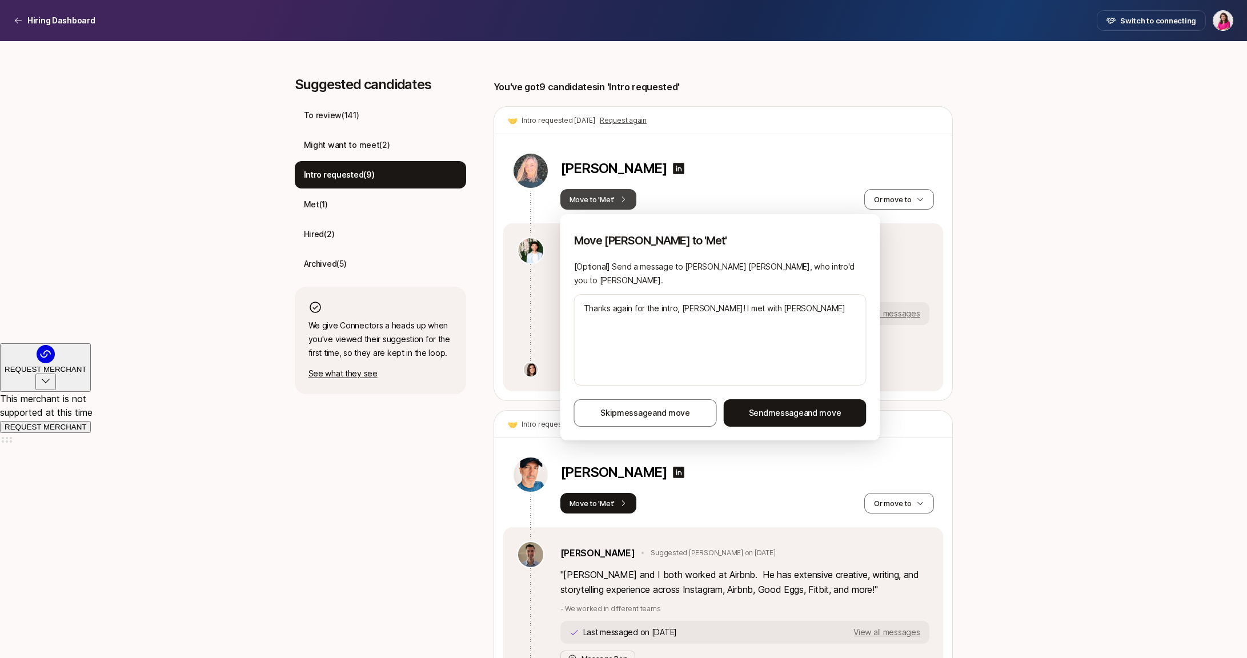
type textarea "x"
type textarea "Thanks again for the intro, [PERSON_NAME]! I met with [PERSON_NAME]"
type textarea "x"
type textarea "Thanks again for the intro, [PERSON_NAME]! I met with [PERSON_NAME] l"
type textarea "x"
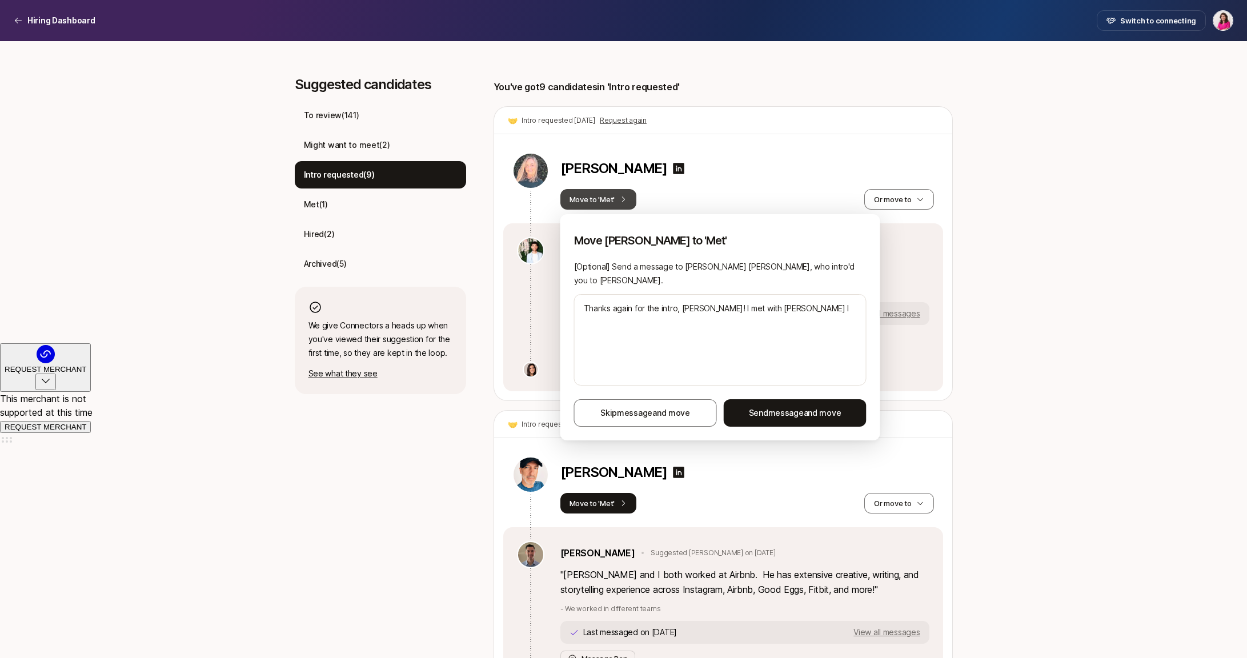
type textarea "Thanks again for the intro, [PERSON_NAME]! I met with [PERSON_NAME] la"
type textarea "x"
type textarea "Thanks again for the intro, [PERSON_NAME]! I met with [PERSON_NAME] las"
type textarea "x"
type textarea "Thanks again for the intro, [PERSON_NAME]! I met with [PERSON_NAME] last"
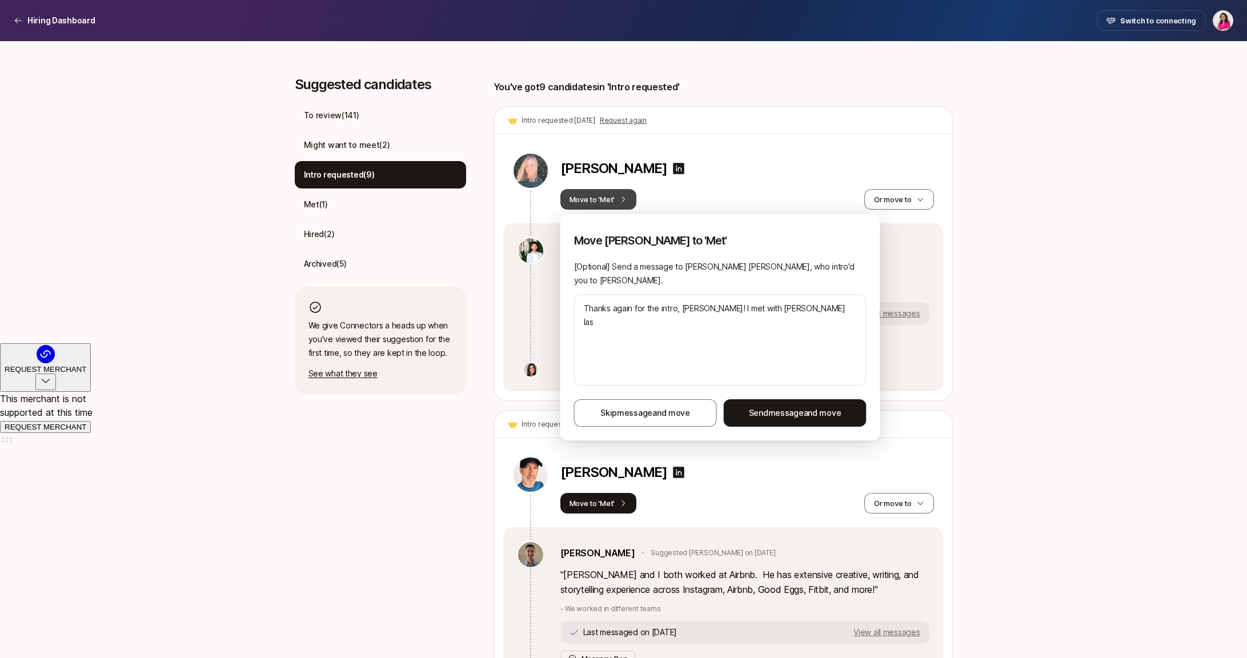
type textarea "x"
type textarea "Thanks again for the intro, [PERSON_NAME]! I met with [PERSON_NAME] last"
type textarea "x"
type textarea "Thanks again for the intro, [PERSON_NAME]! I met with [PERSON_NAME] last w"
type textarea "x"
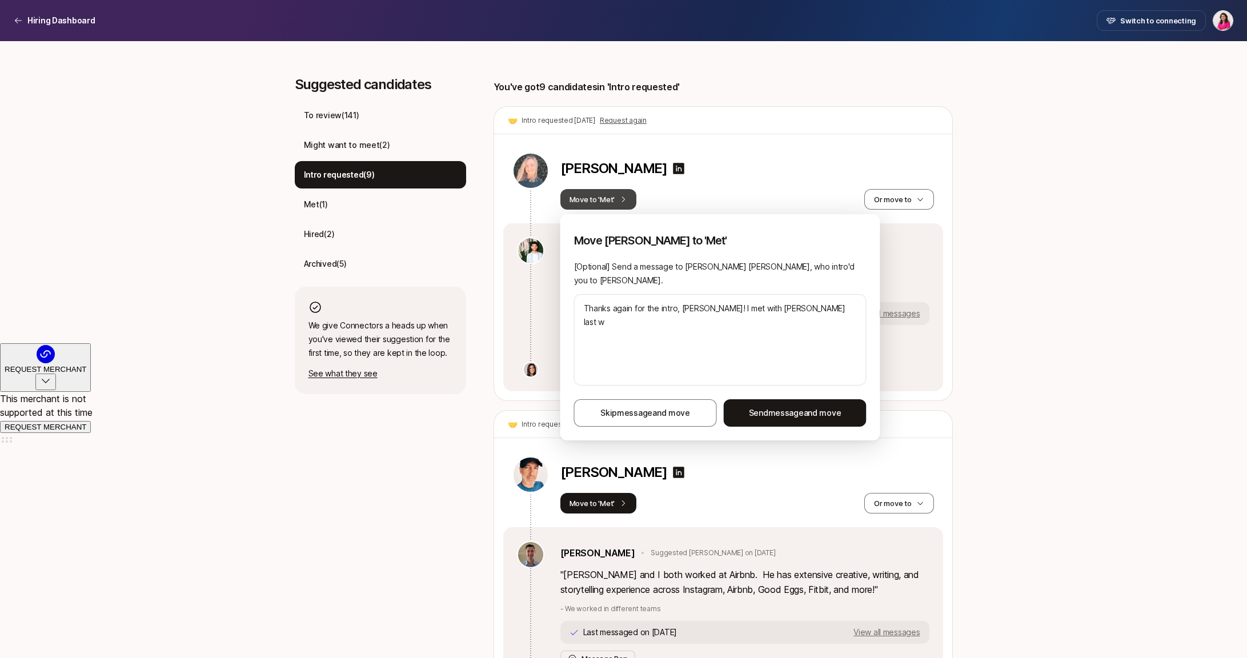
type textarea "Thanks again for the intro, [PERSON_NAME]! I met with [PERSON_NAME] last we"
type textarea "x"
type textarea "Thanks again for the intro, [PERSON_NAME]! I met with [PERSON_NAME] last wee"
type textarea "x"
type textarea "Thanks again for the intro, [PERSON_NAME]! I met with [PERSON_NAME] last week"
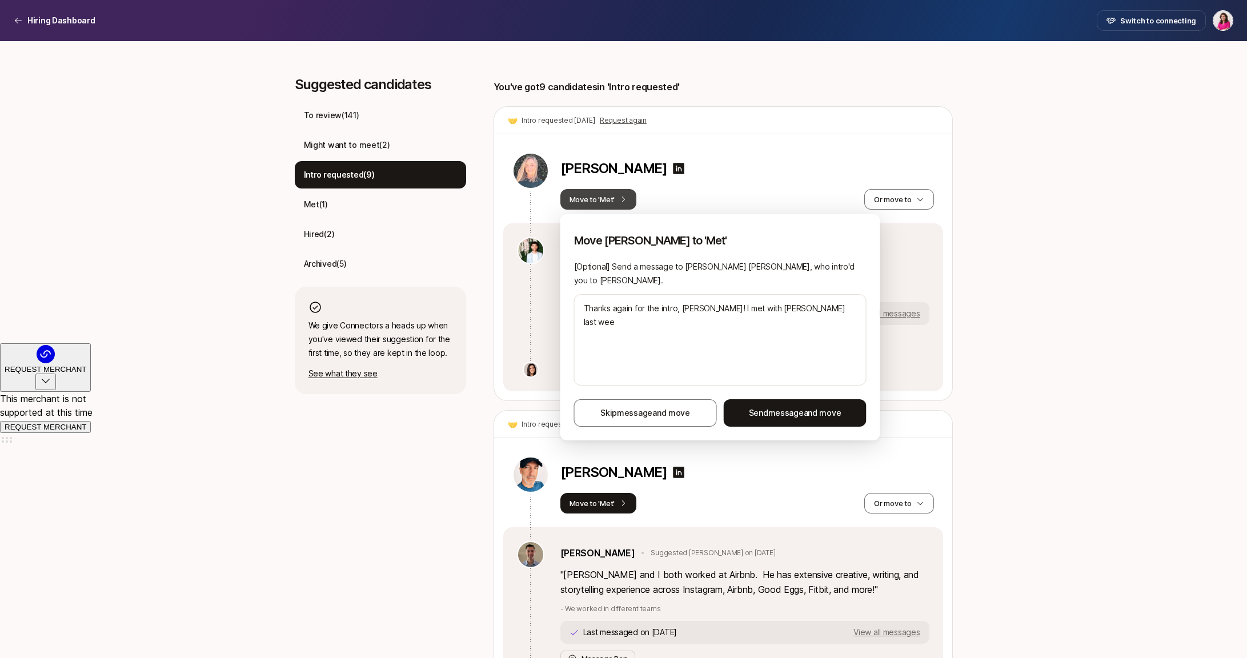
type textarea "x"
type textarea "Thanks again for the intro, [PERSON_NAME]! I met with [PERSON_NAME] last week"
type textarea "x"
type textarea "Thanks again for the intro, [PERSON_NAME]! I met with [PERSON_NAME] last week a"
type textarea "x"
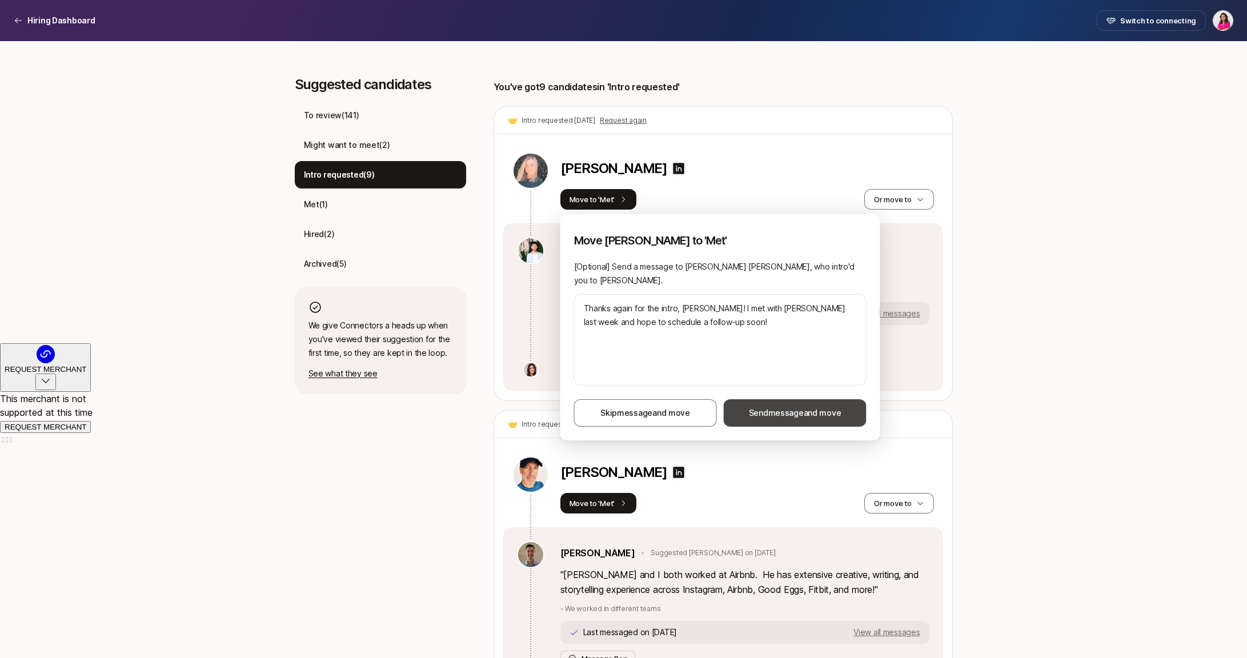
click at [806, 406] on span "Send message and move" at bounding box center [795, 413] width 93 height 14
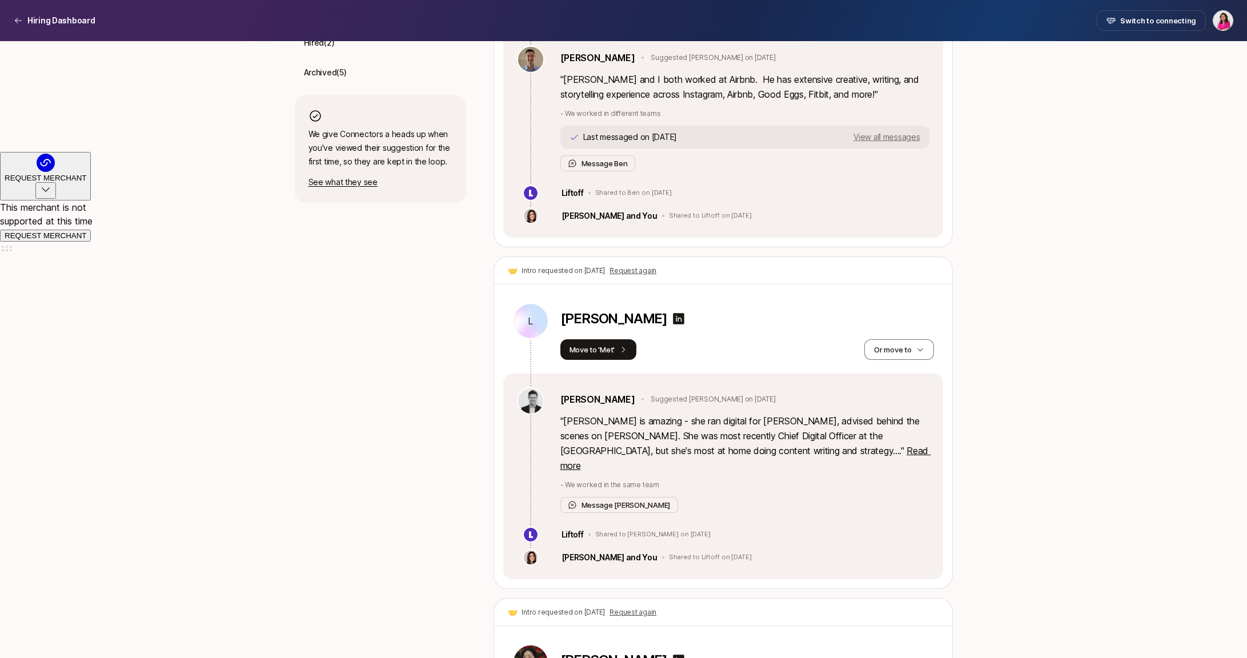
scroll to position [508, 0]
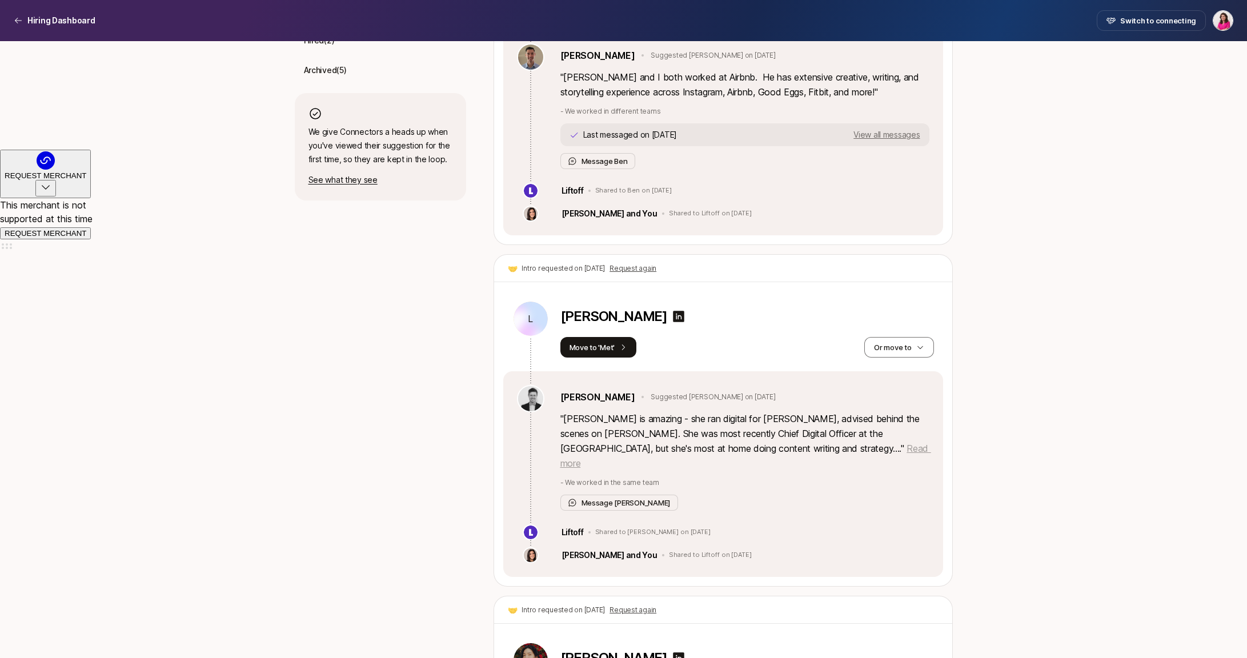
click at [741, 453] on span "Read more" at bounding box center [745, 456] width 371 height 26
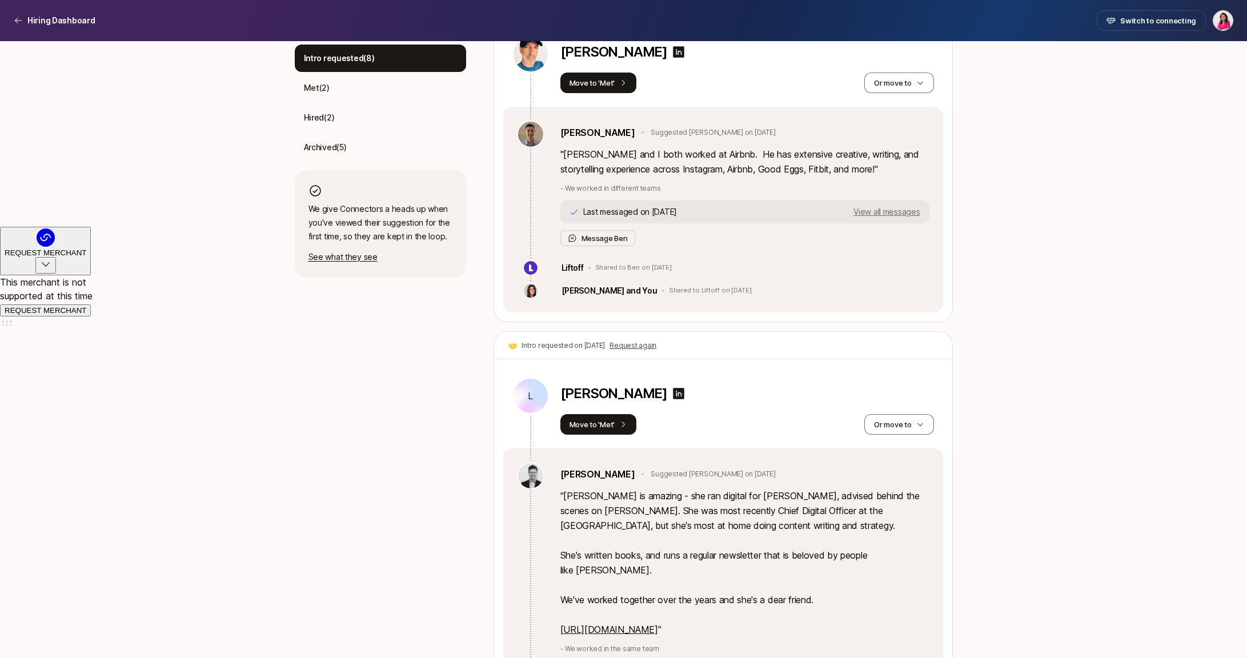
scroll to position [0, 0]
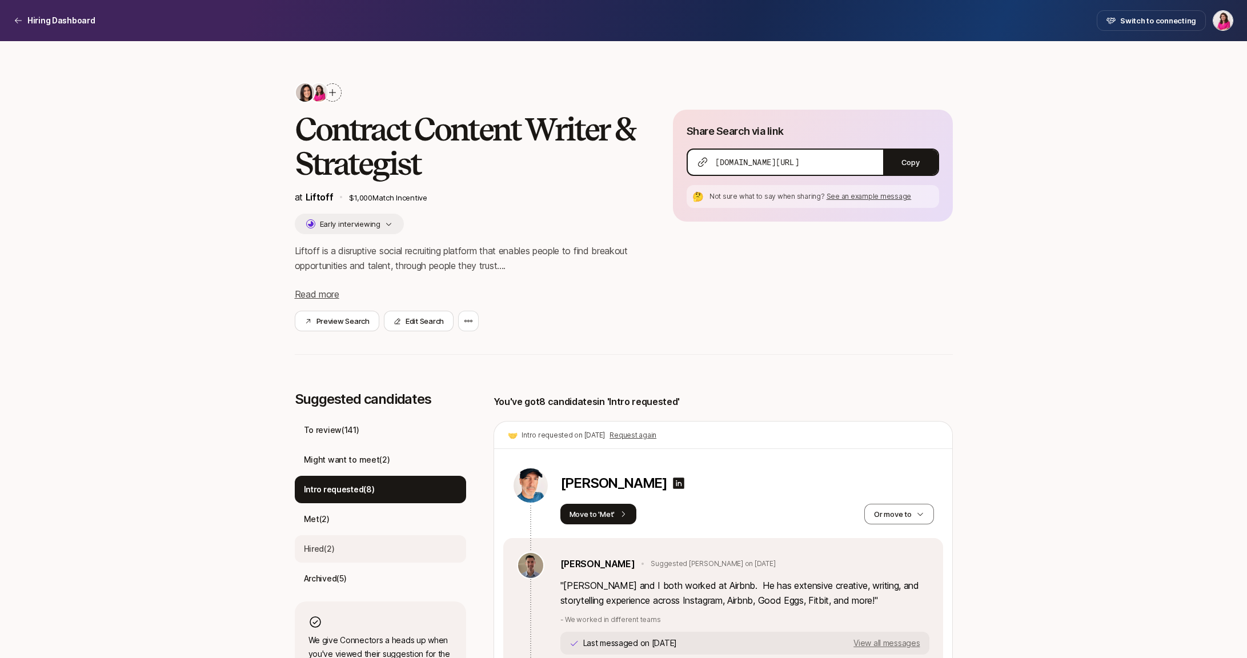
click at [350, 552] on div "Hired ( 2 )" at bounding box center [380, 548] width 171 height 27
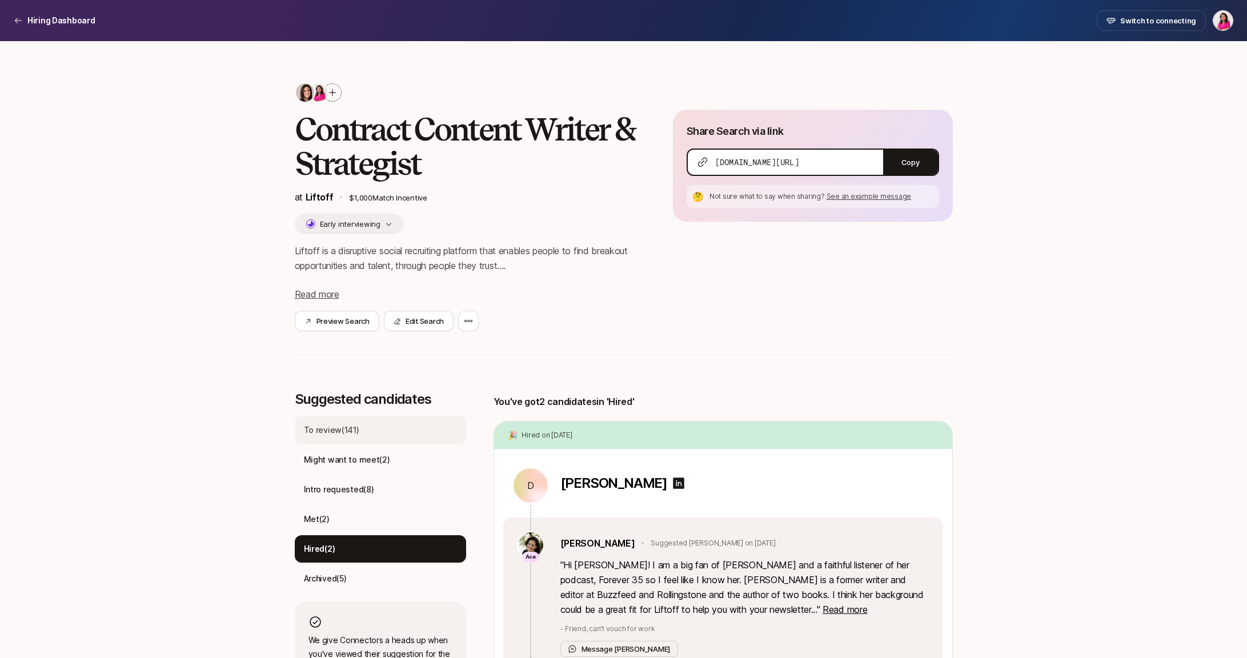
click at [340, 426] on p "To review ( 141 )" at bounding box center [331, 430] width 55 height 14
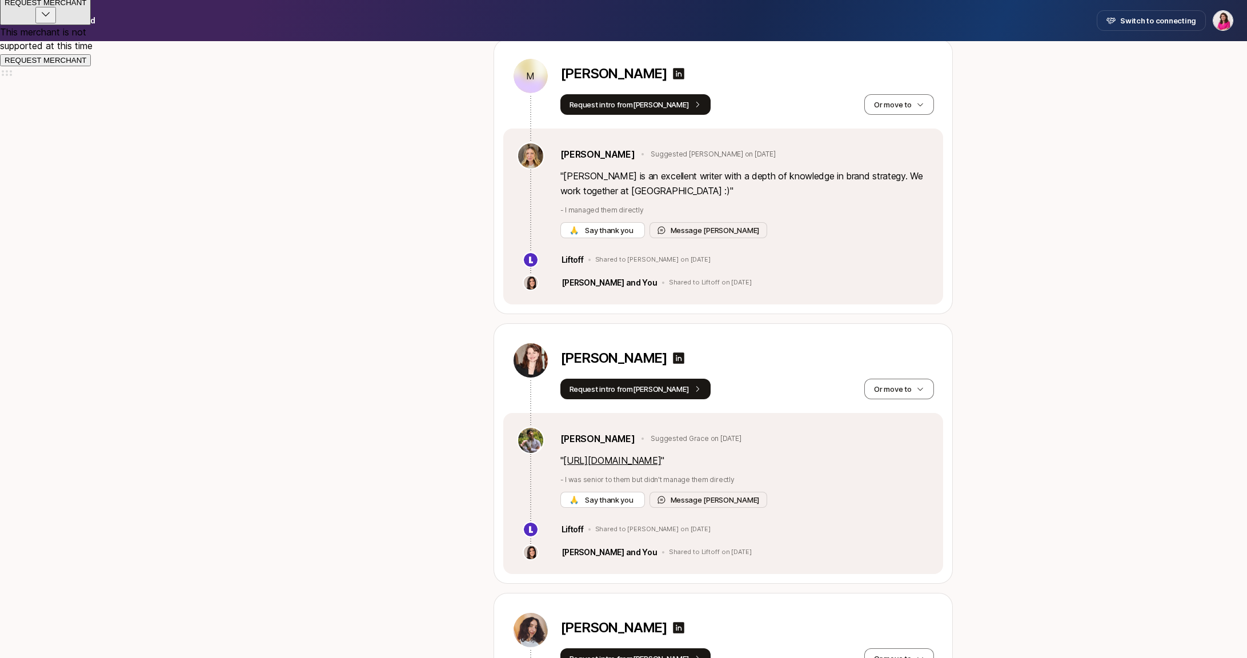
scroll to position [682, 0]
click at [604, 460] on link "[URL][DOMAIN_NAME]" at bounding box center [612, 458] width 98 height 11
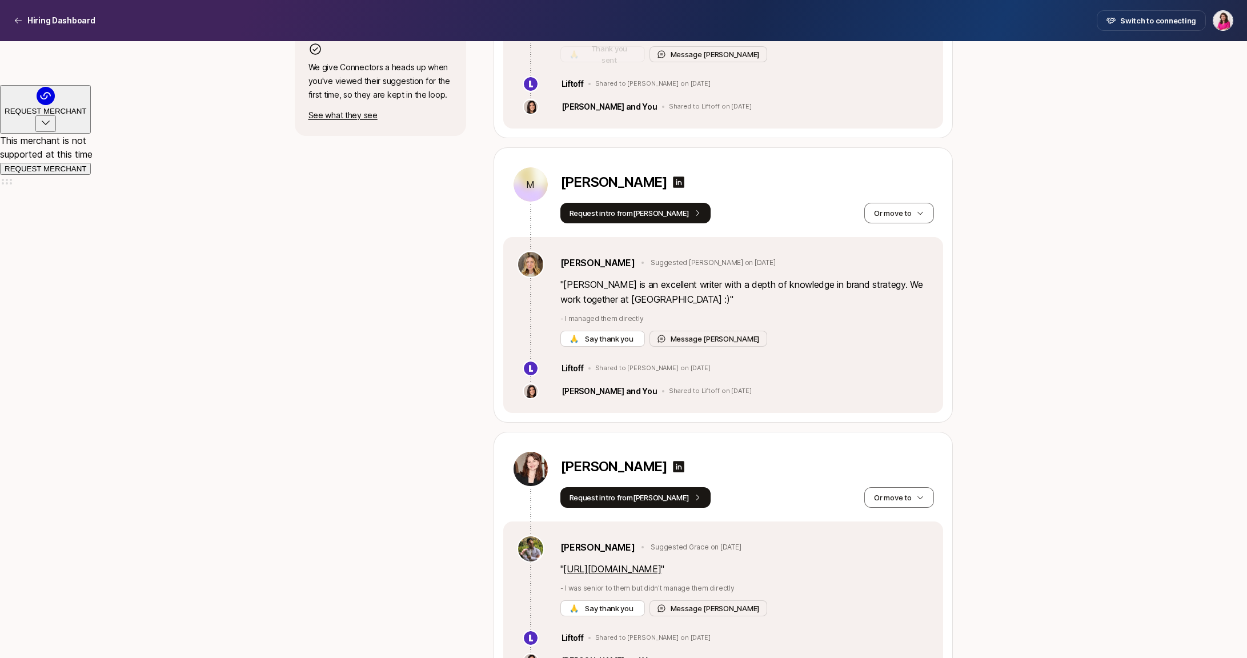
scroll to position [555, 0]
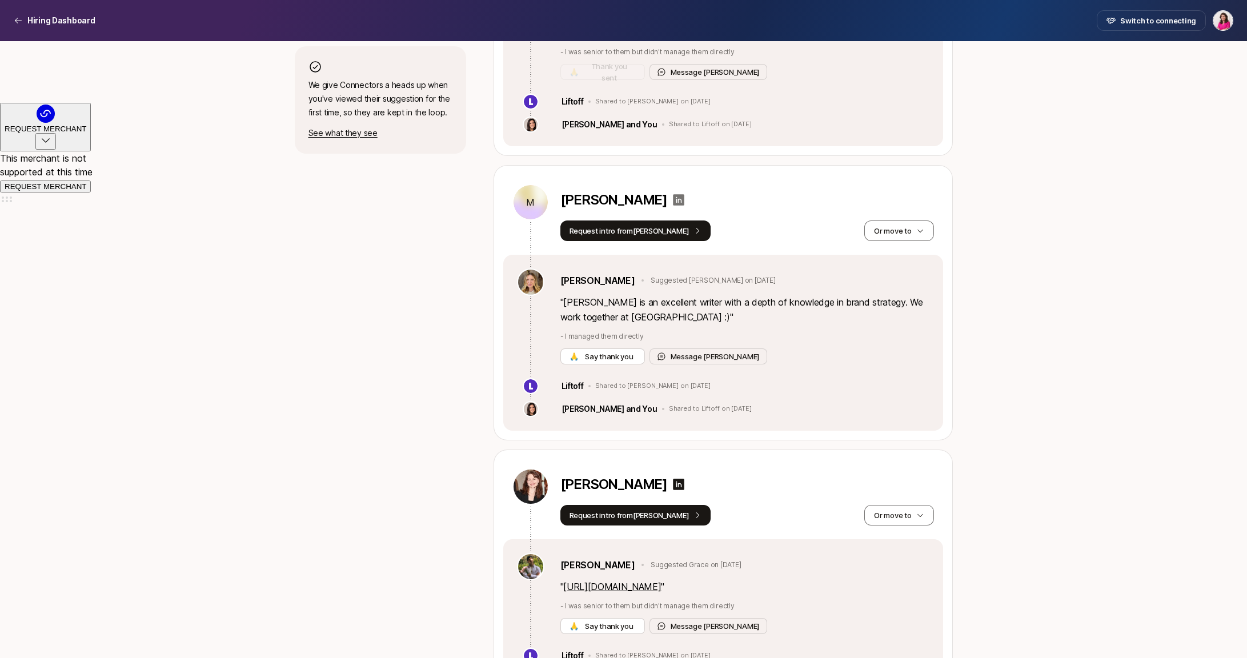
click at [673, 201] on icon at bounding box center [678, 199] width 11 height 11
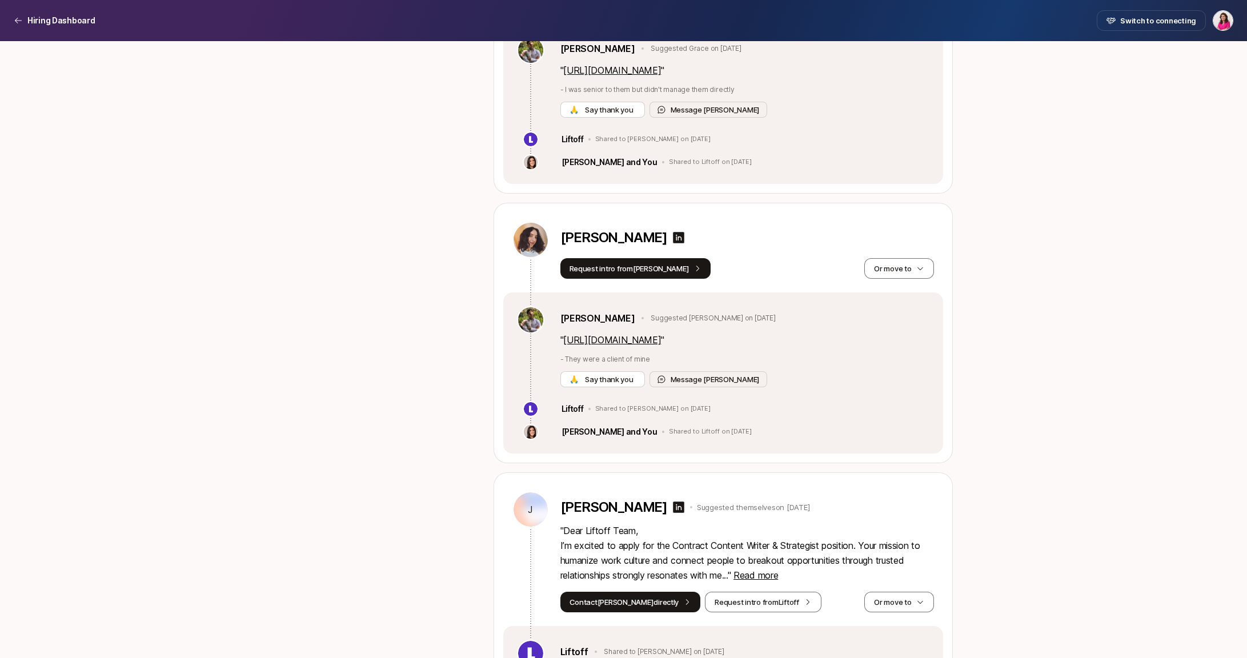
scroll to position [1073, 0]
click at [654, 336] on link "[URL][DOMAIN_NAME]" at bounding box center [612, 338] width 98 height 11
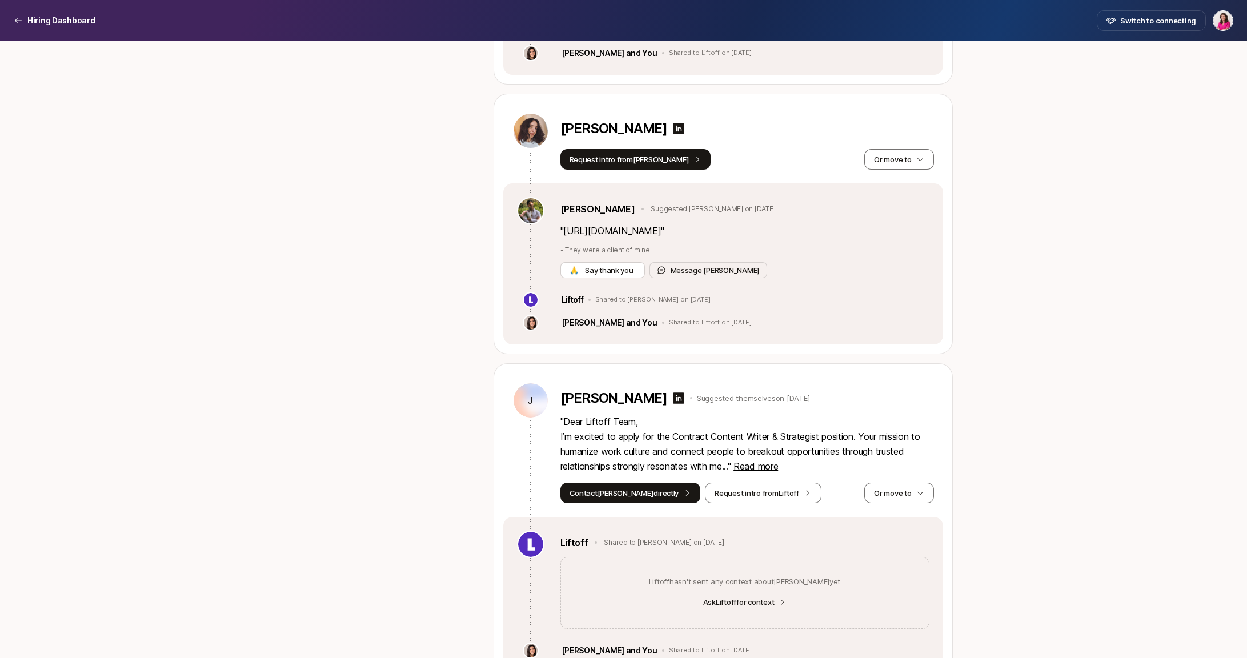
scroll to position [1433, 0]
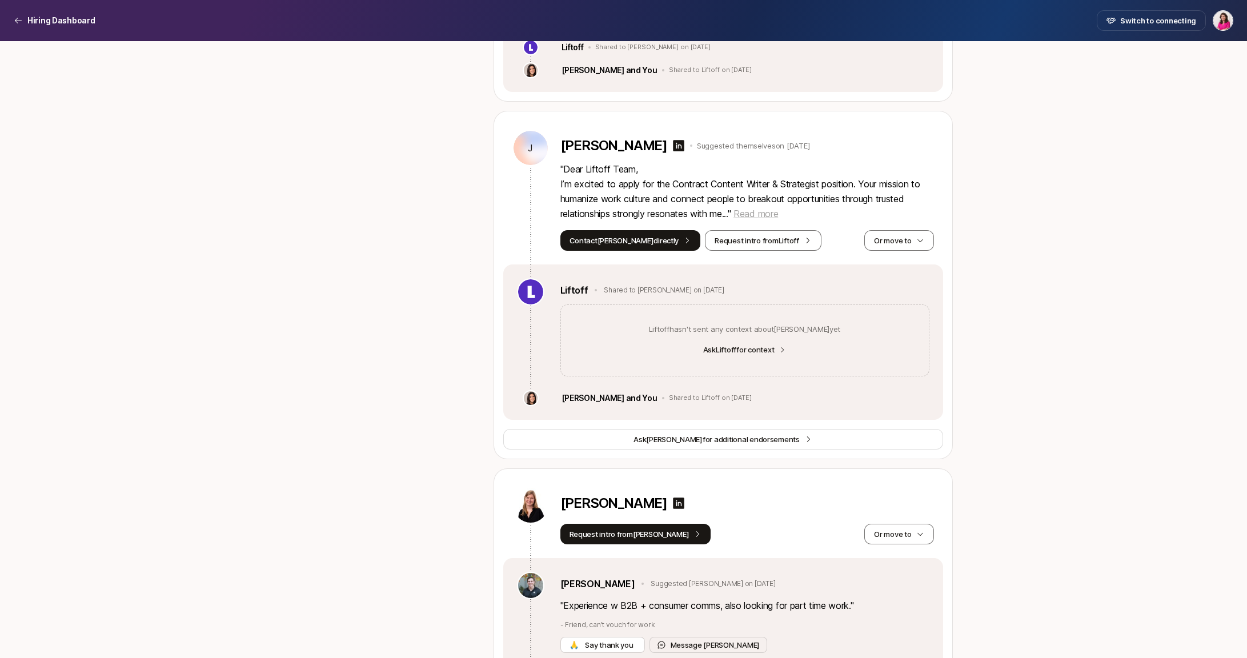
click at [758, 212] on span "Read more" at bounding box center [755, 213] width 45 height 11
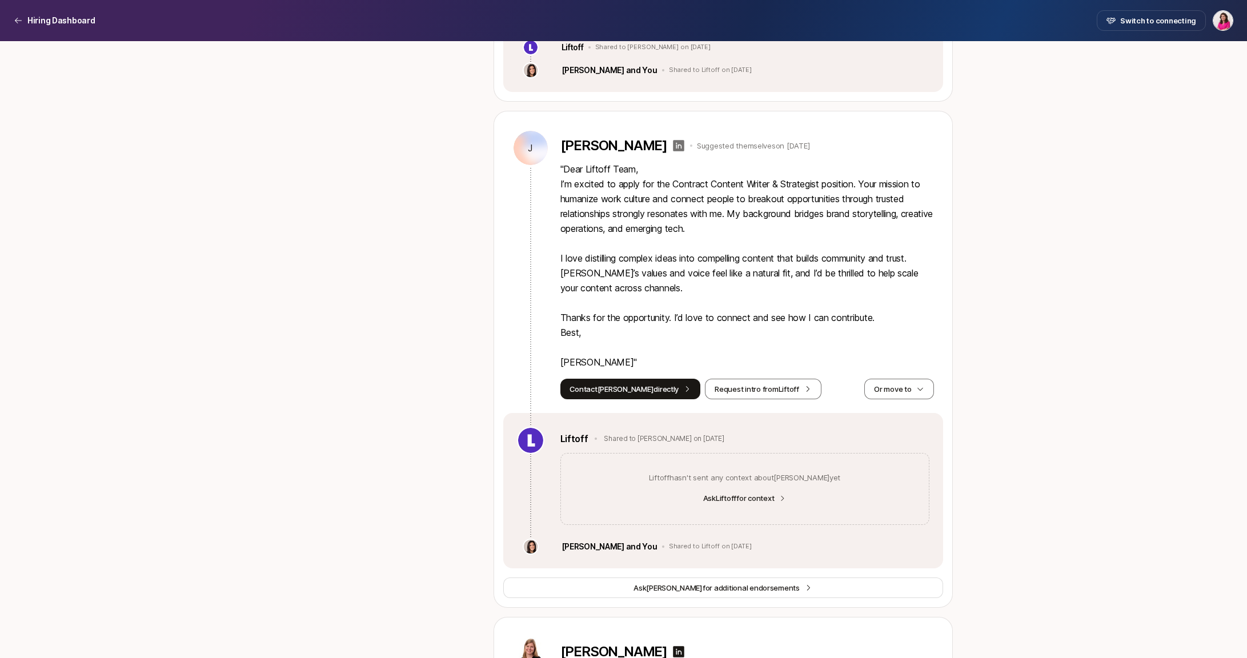
click at [673, 147] on icon at bounding box center [678, 145] width 11 height 11
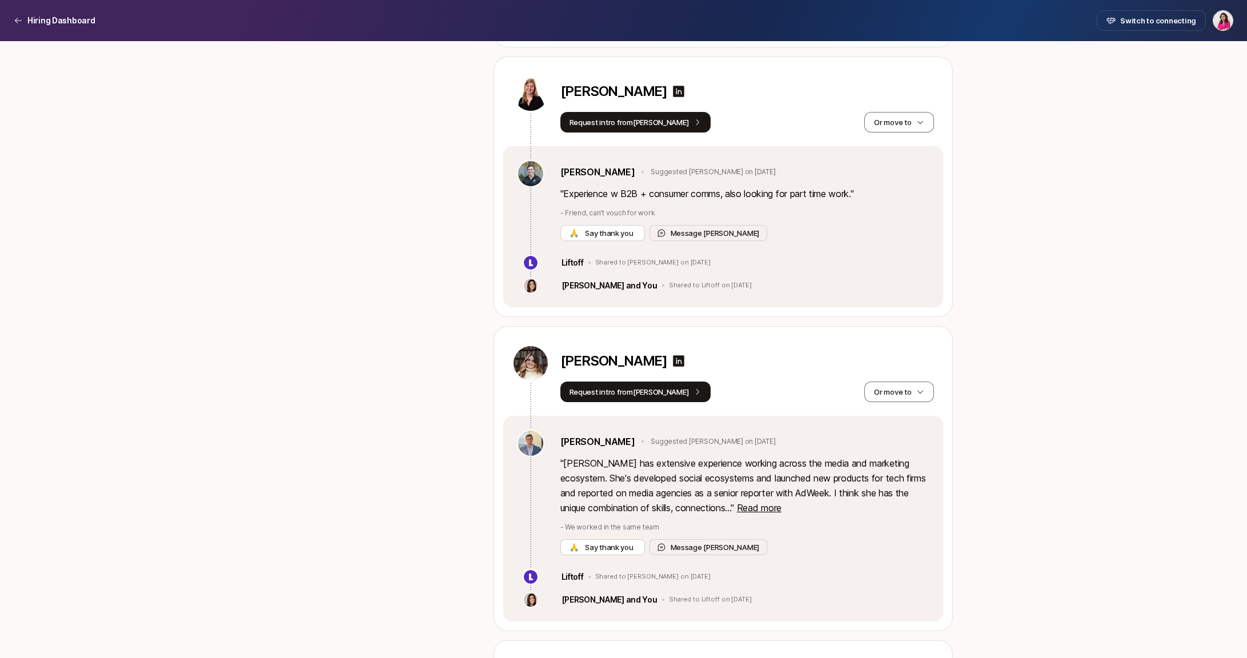
scroll to position [2004, 0]
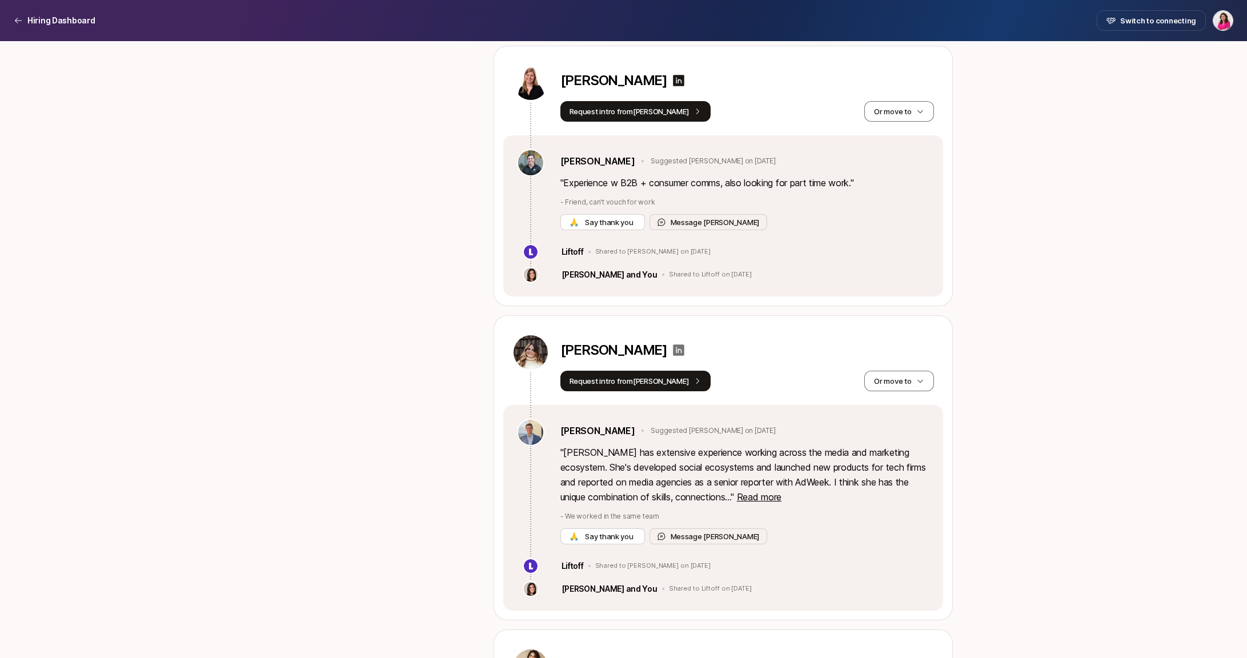
click at [672, 350] on icon at bounding box center [679, 350] width 14 height 14
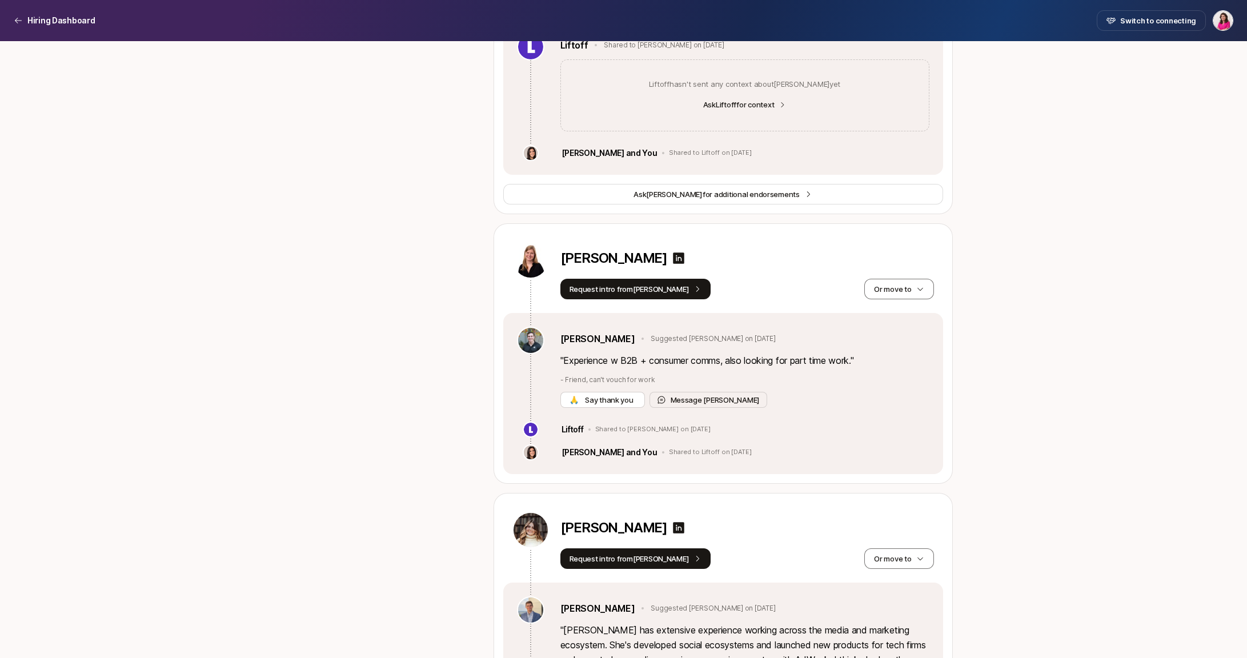
scroll to position [1825, 0]
click at [672, 258] on icon at bounding box center [679, 259] width 14 height 14
